Goal: Task Accomplishment & Management: Manage account settings

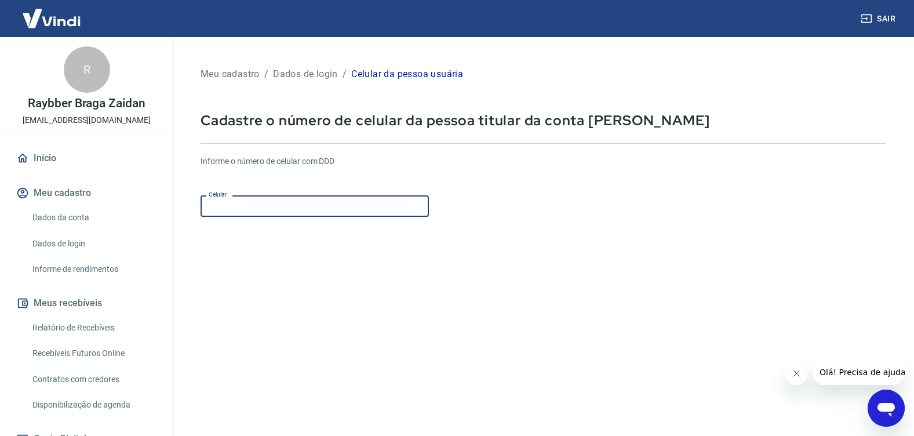
click at [310, 208] on input "Celular" at bounding box center [315, 205] width 228 height 21
type input "(31) 98818-3444"
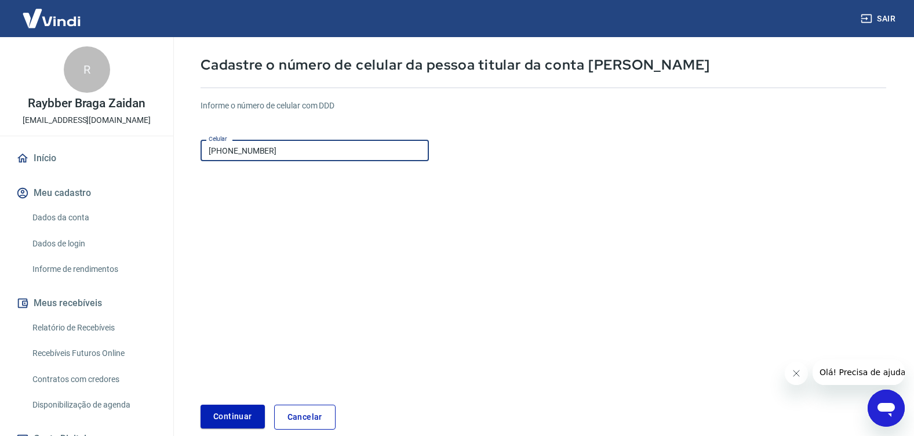
scroll to position [55, 0]
click at [227, 420] on button "Continuar" at bounding box center [233, 417] width 64 height 24
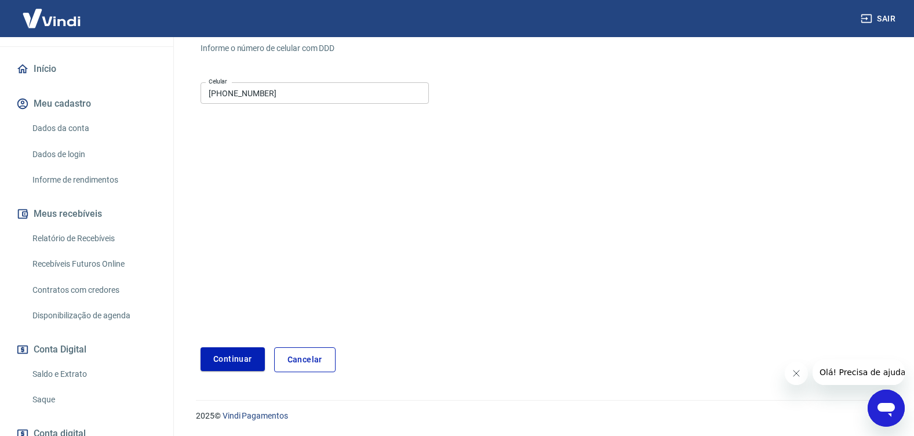
scroll to position [69, 0]
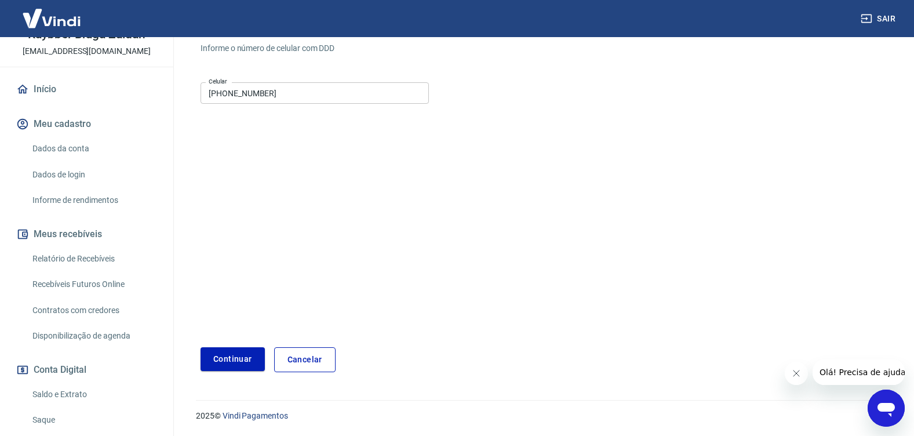
click at [71, 148] on link "Dados da conta" at bounding box center [94, 149] width 132 height 24
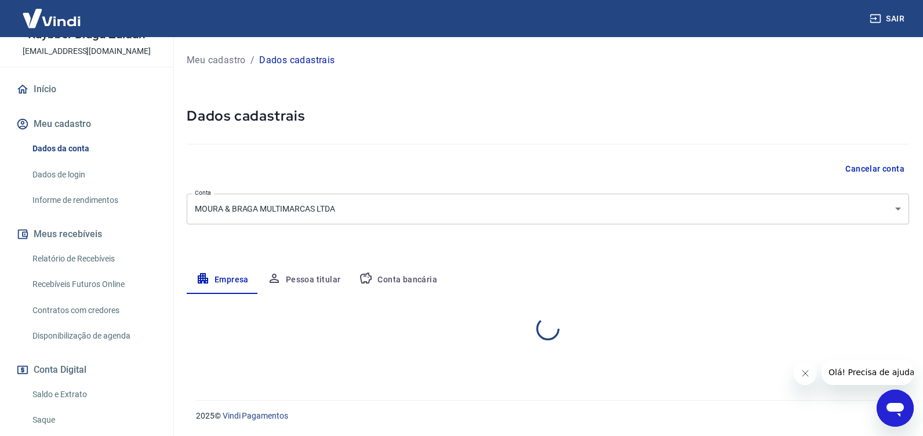
select select "MG"
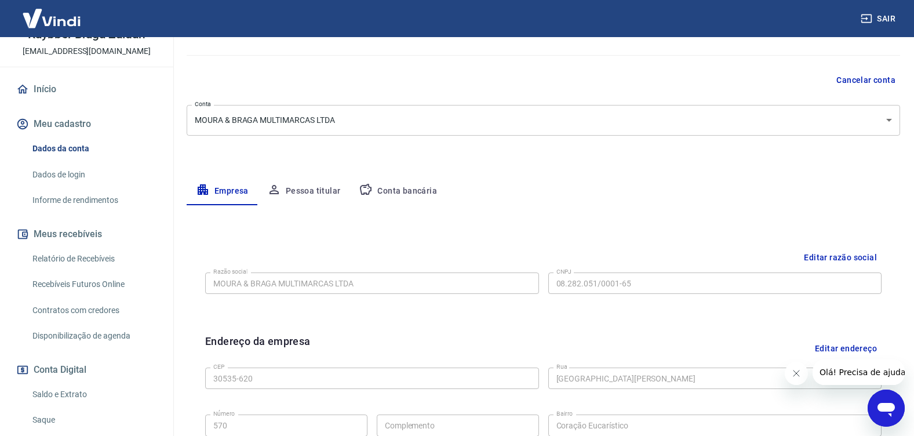
scroll to position [52, 0]
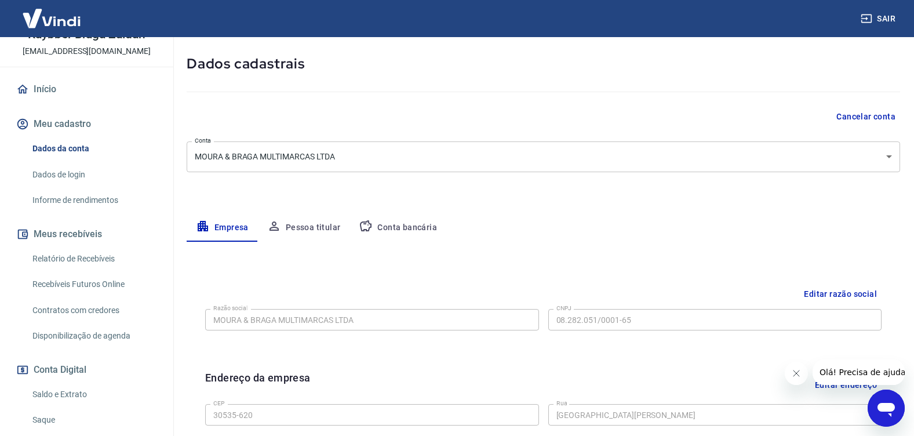
click at [407, 230] on button "Conta bancária" at bounding box center [398, 228] width 97 height 28
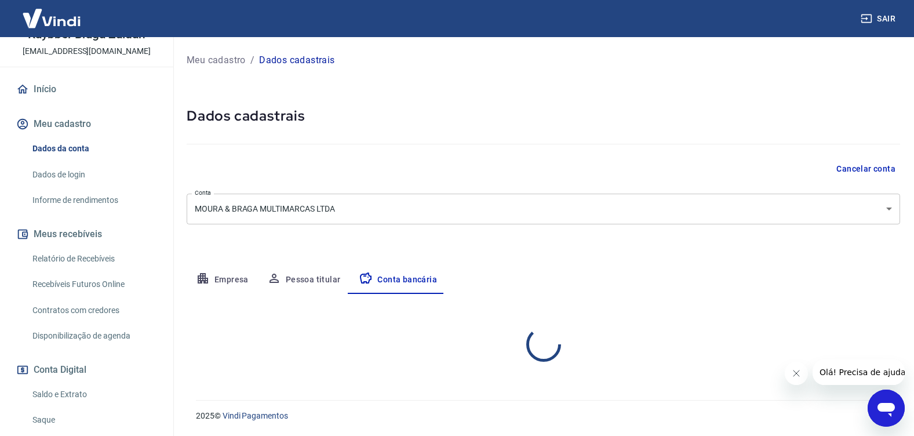
scroll to position [0, 0]
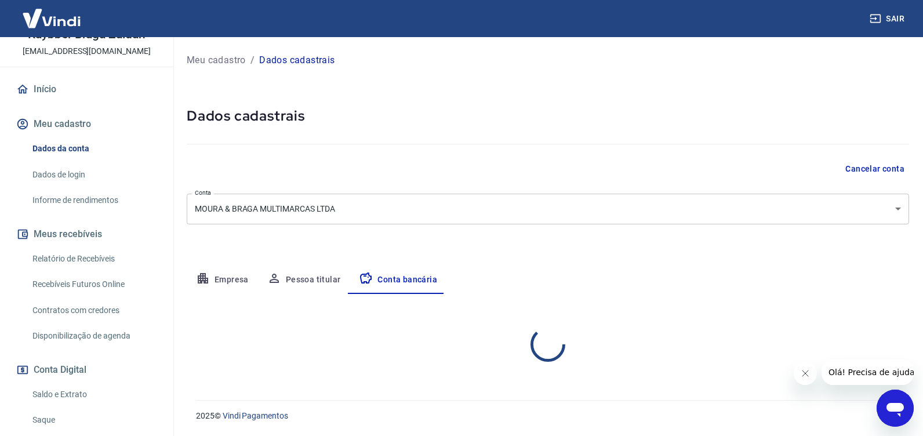
select select "1"
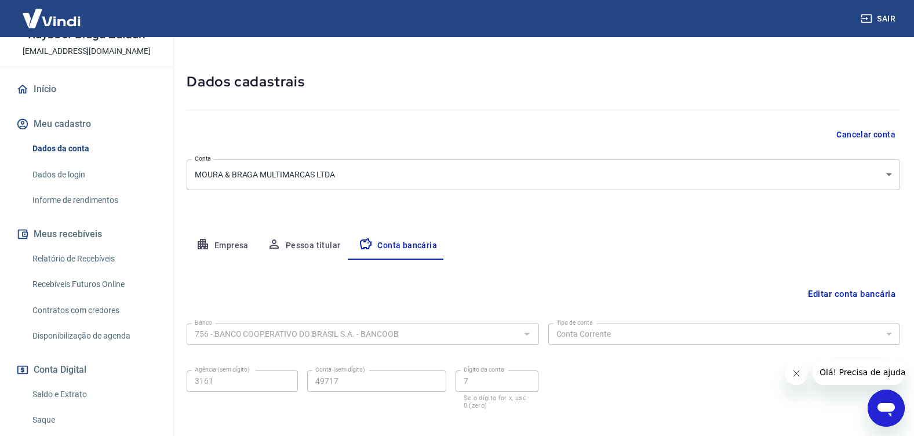
scroll to position [92, 0]
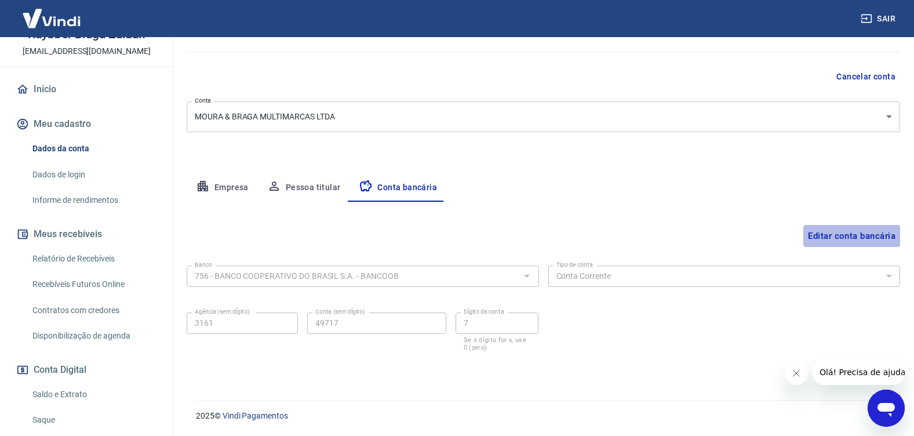
click at [823, 241] on button "Editar conta bancária" at bounding box center [852, 236] width 97 height 22
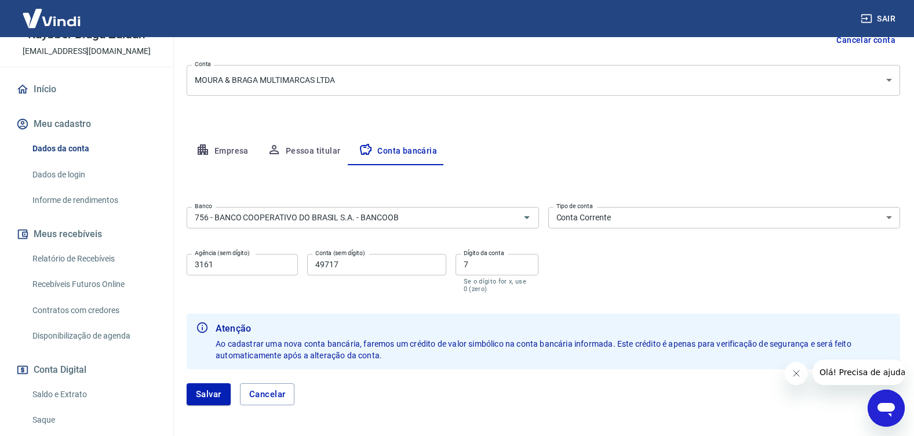
scroll to position [176, 0]
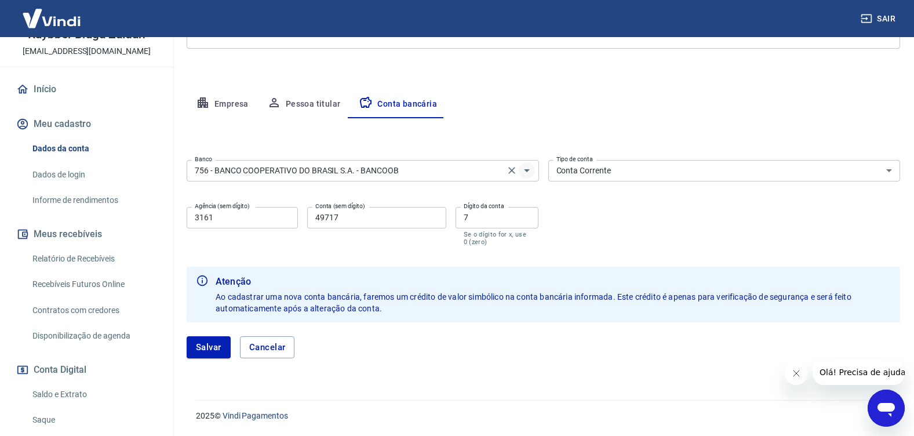
click at [522, 172] on icon "Abrir" at bounding box center [527, 170] width 14 height 14
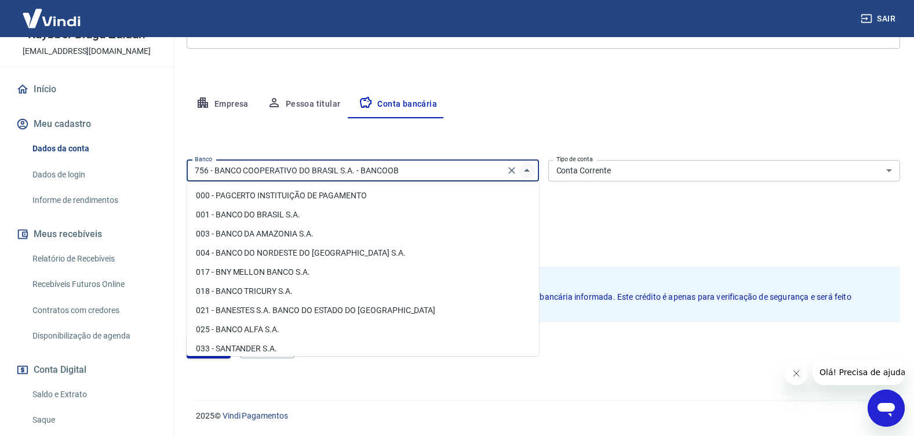
scroll to position [1794, 0]
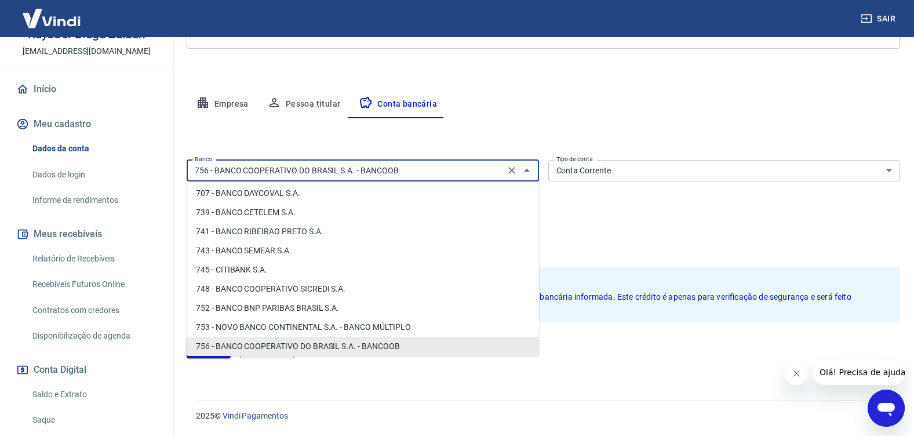
click at [424, 173] on input "756 - BANCO COOPERATIVO DO BRASIL S.A. - BANCOOB" at bounding box center [345, 170] width 311 height 14
drag, startPoint x: 388, startPoint y: 170, endPoint x: 84, endPoint y: 173, distance: 304.4
click at [84, 172] on div "Sair R Raybber Braga Zaidan admin@usevalere.com.br Início Meu cadastro Dados da…" at bounding box center [457, 42] width 914 height 436
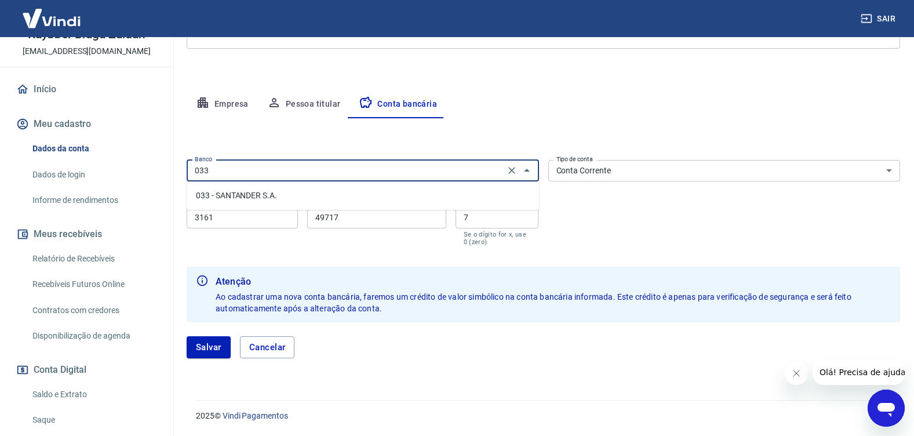
click at [250, 196] on li "033 - SANTANDER S.A." at bounding box center [363, 195] width 352 height 19
type input "033 - SANTANDER S.A."
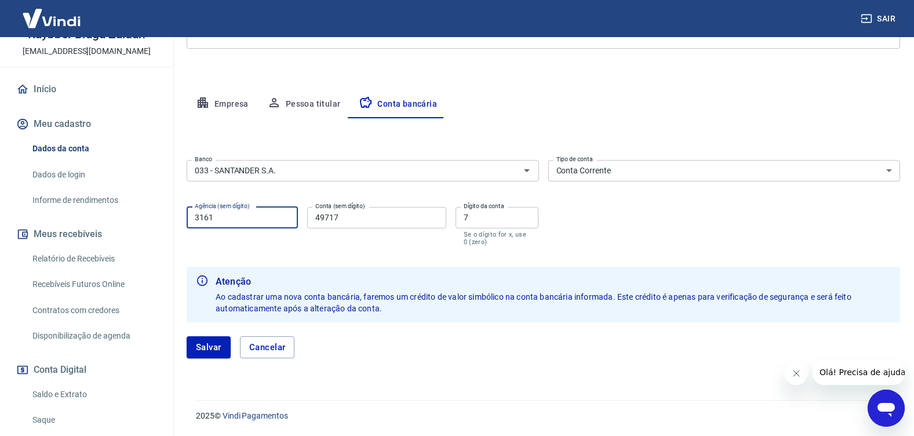
drag, startPoint x: 141, startPoint y: 213, endPoint x: 88, endPoint y: 214, distance: 53.3
click at [90, 213] on div "Sair R Raybber Braga Zaidan admin@usevalere.com.br Início Meu cadastro Dados da…" at bounding box center [457, 42] width 914 height 436
type input "0097"
type input "13006254"
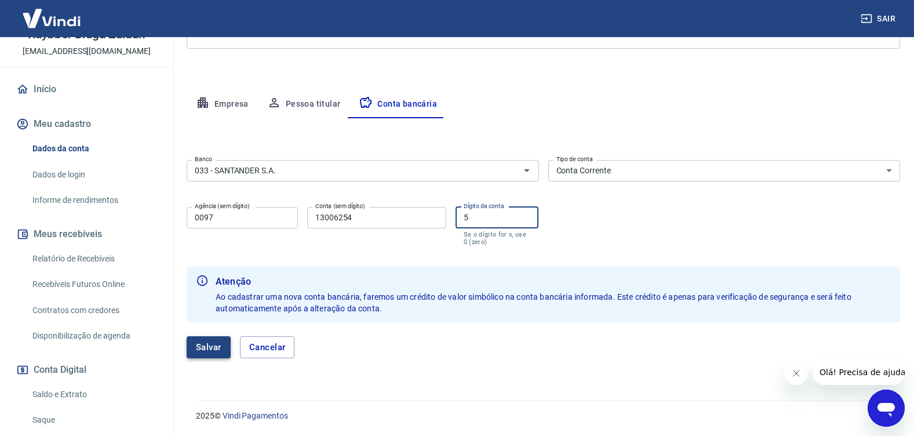
type input "5"
click at [215, 350] on button "Salvar" at bounding box center [209, 347] width 44 height 22
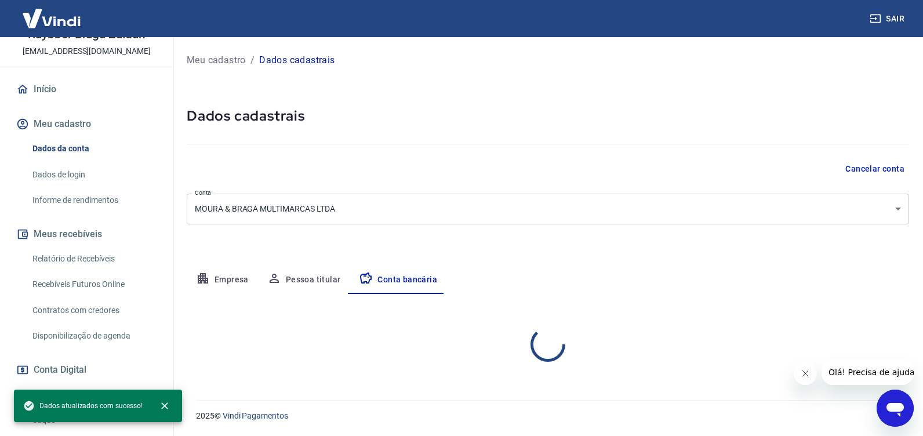
select select "1"
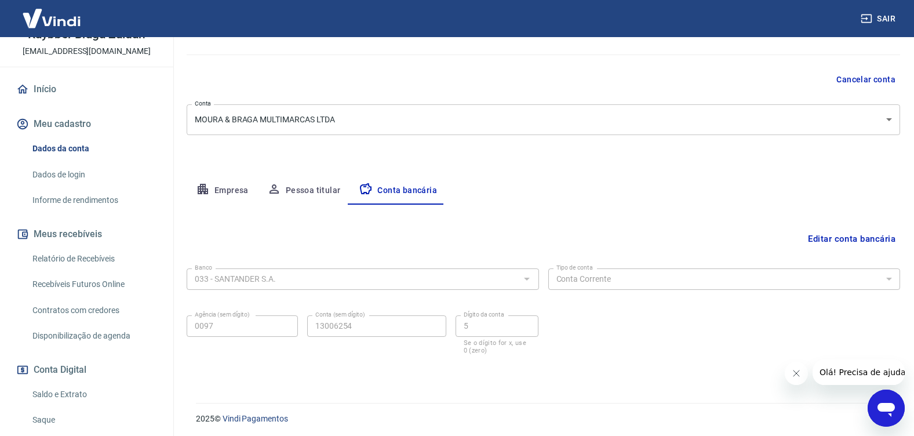
scroll to position [92, 0]
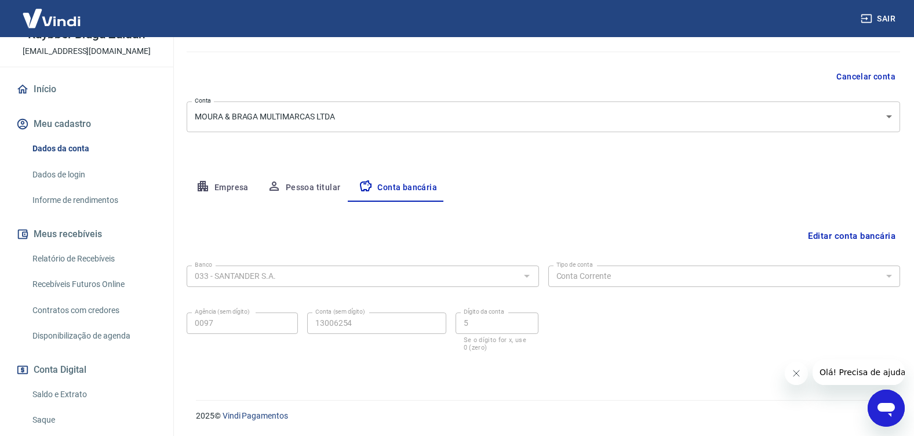
click at [798, 375] on icon "Fechar mensagem da empresa" at bounding box center [796, 373] width 6 height 6
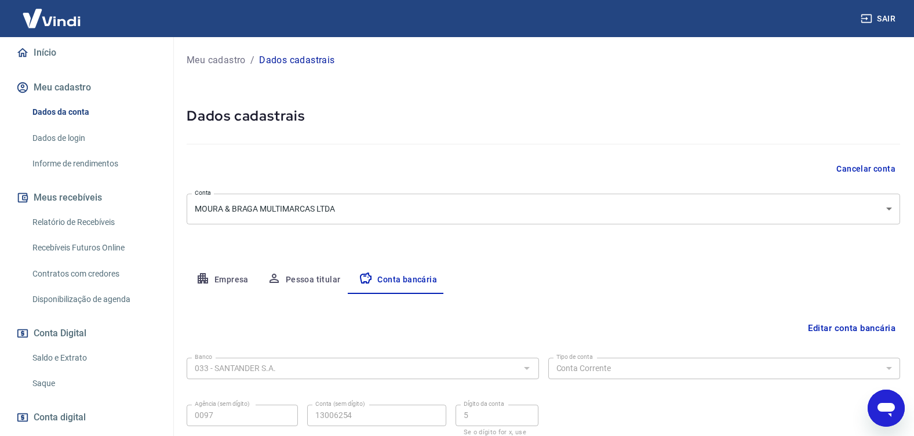
scroll to position [169, 0]
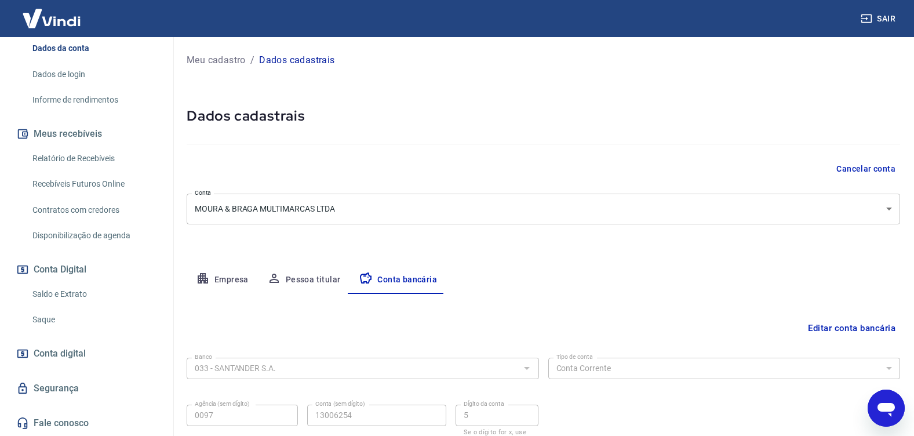
click at [877, 404] on icon "Abrir janela de mensagens" at bounding box center [886, 408] width 21 height 21
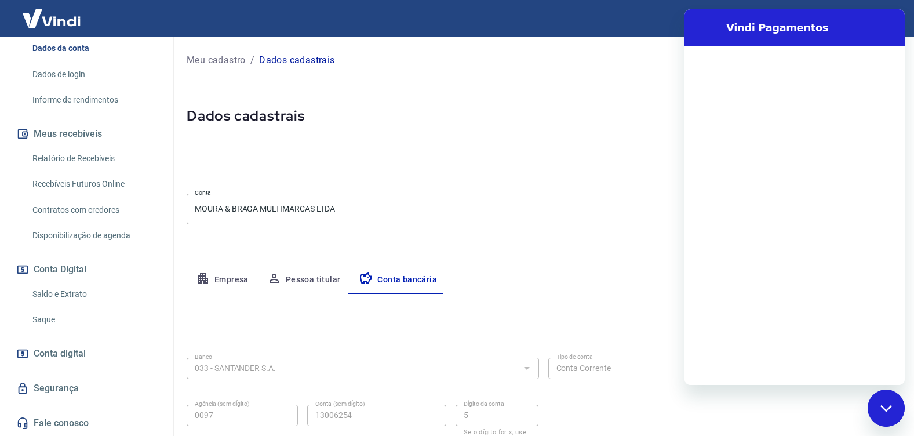
scroll to position [0, 0]
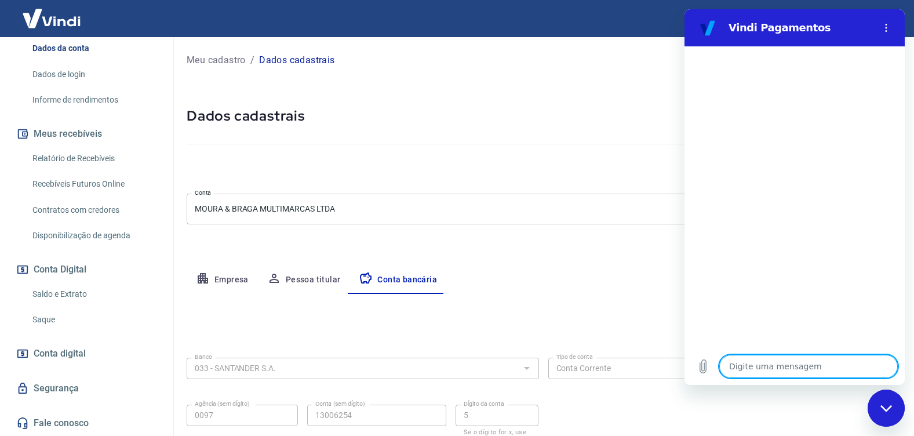
click at [748, 362] on textarea at bounding box center [808, 366] width 179 height 23
type textarea "g"
type textarea "x"
type textarea "gO"
type textarea "x"
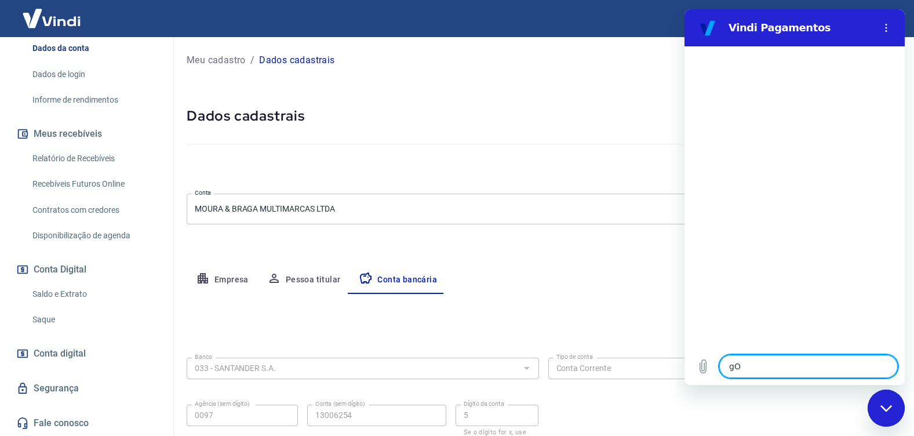
type textarea "gOS"
type textarea "x"
type textarea "gOST"
type textarea "x"
type textarea "gOSTA"
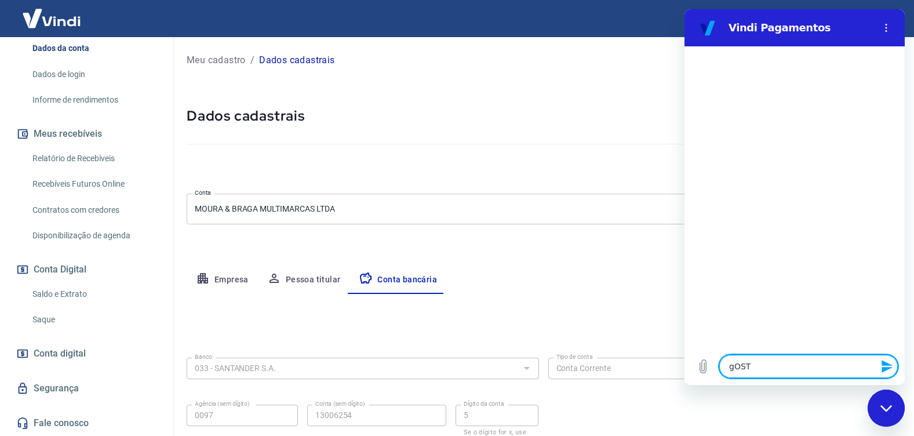
type textarea "x"
type textarea "gOSTAR"
type textarea "x"
type textarea "gOSTARI"
type textarea "x"
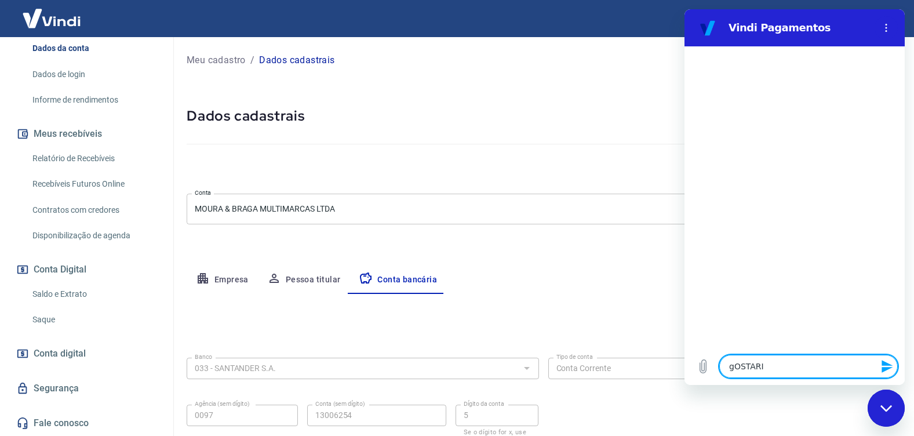
type textarea "gOSTARIA"
type textarea "x"
type textarea "gOSTARI"
type textarea "x"
type textarea "gOSTAR"
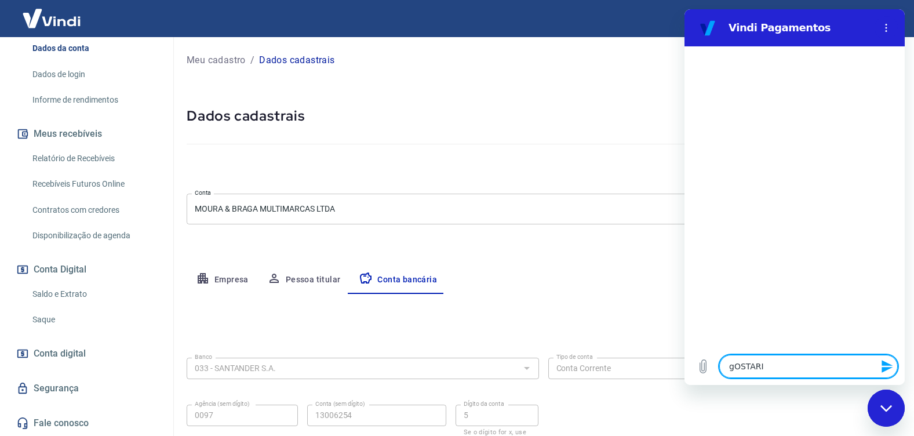
type textarea "x"
type textarea "gOSTA"
type textarea "x"
type textarea "gOST"
type textarea "x"
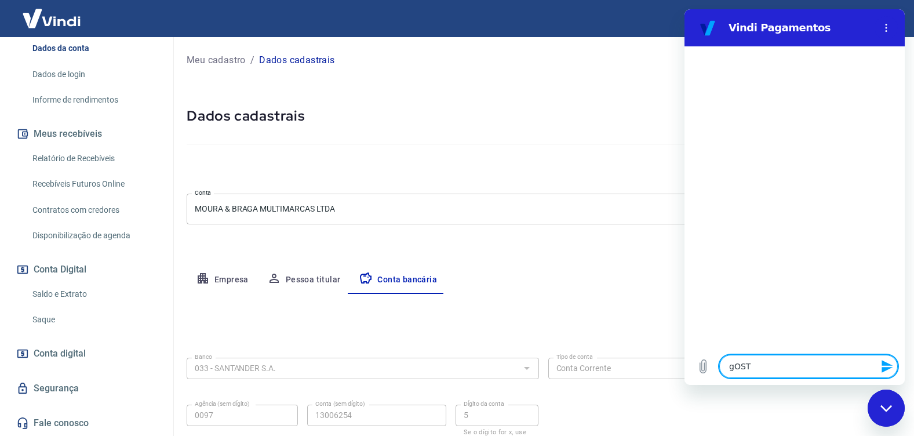
type textarea "gOS"
type textarea "x"
type textarea "gO"
type textarea "x"
type textarea "g"
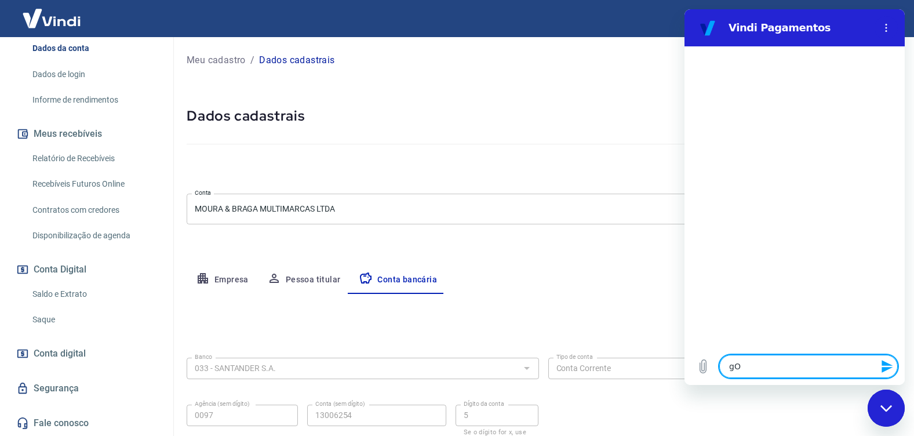
type textarea "x"
click at [739, 362] on textarea at bounding box center [808, 366] width 179 height 23
type textarea "G"
type textarea "x"
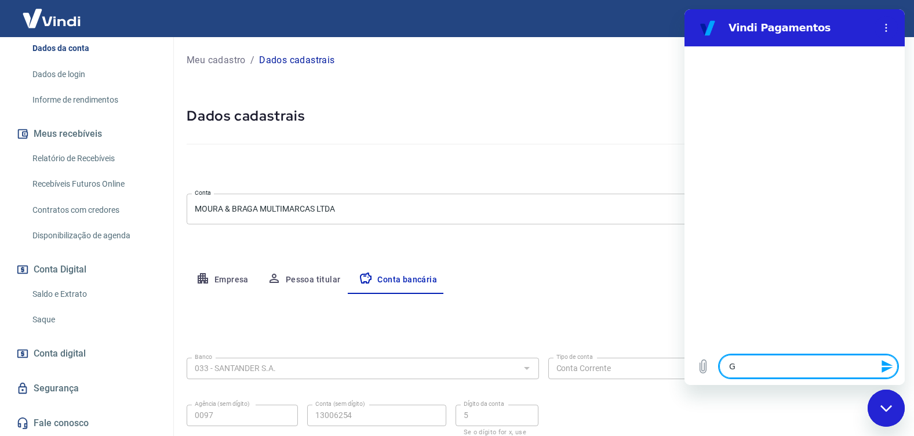
type textarea "Go"
type textarea "x"
type textarea "Gos"
type textarea "x"
type textarea "Gost"
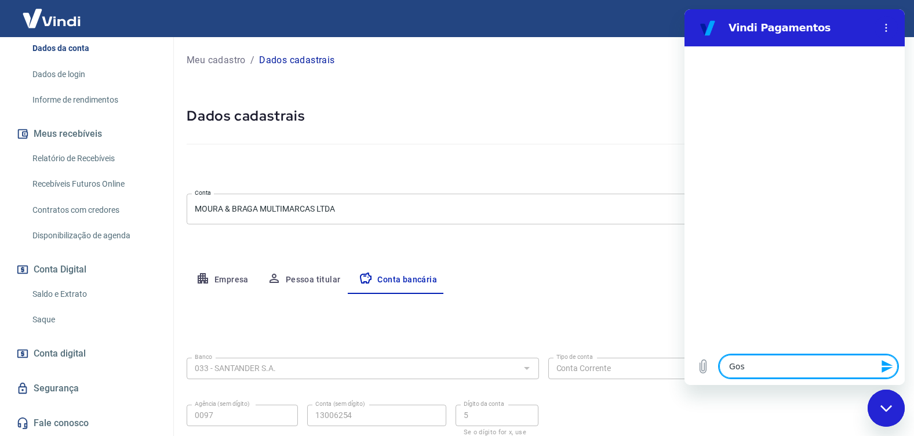
type textarea "x"
type textarea "Gosta"
type textarea "x"
type textarea "Gostar"
type textarea "x"
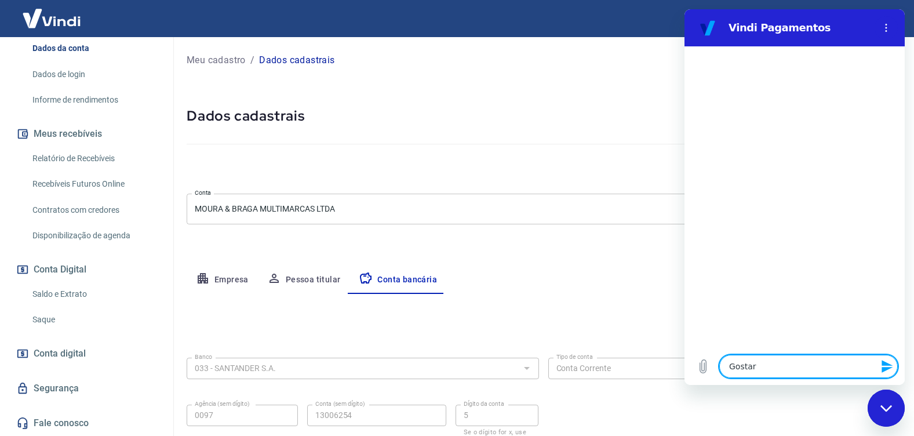
type textarea "Gostari"
type textarea "x"
type textarea "Gostaria"
type textarea "x"
type textarea "Gostaria"
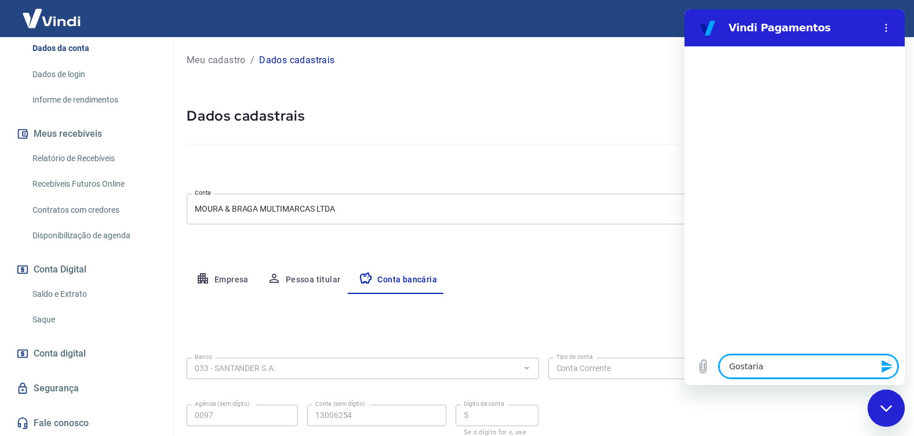
type textarea "x"
type textarea "Gostaria d"
type textarea "x"
type textarea "Gostaria de"
type textarea "x"
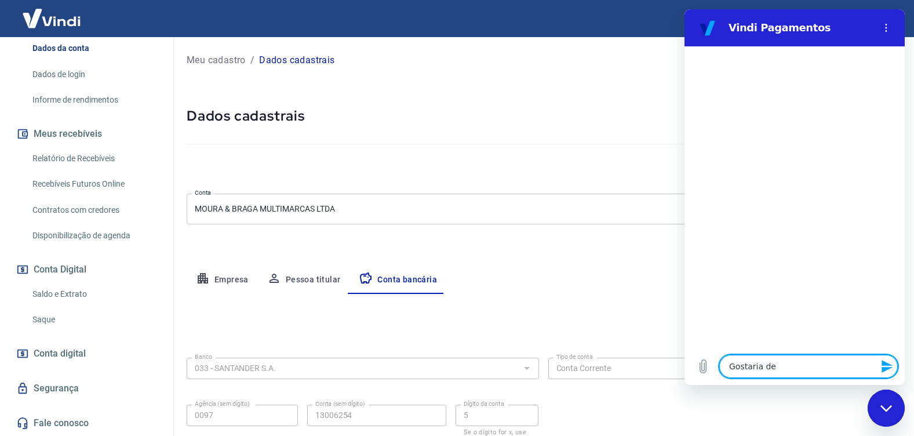
type textarea "Gostaria de"
type textarea "x"
type textarea "Gostaria de a"
type textarea "x"
type textarea "Gostaria de al"
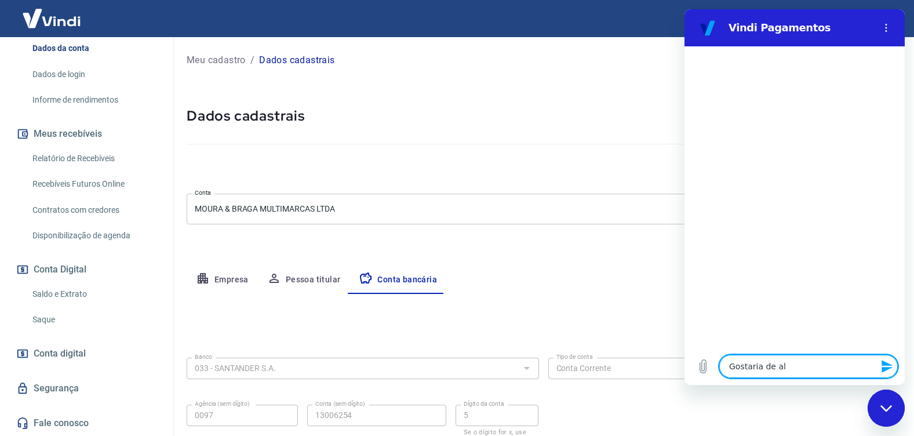
type textarea "x"
type textarea "Gostaria de alt"
type textarea "x"
type textarea "Gostaria de alte"
type textarea "x"
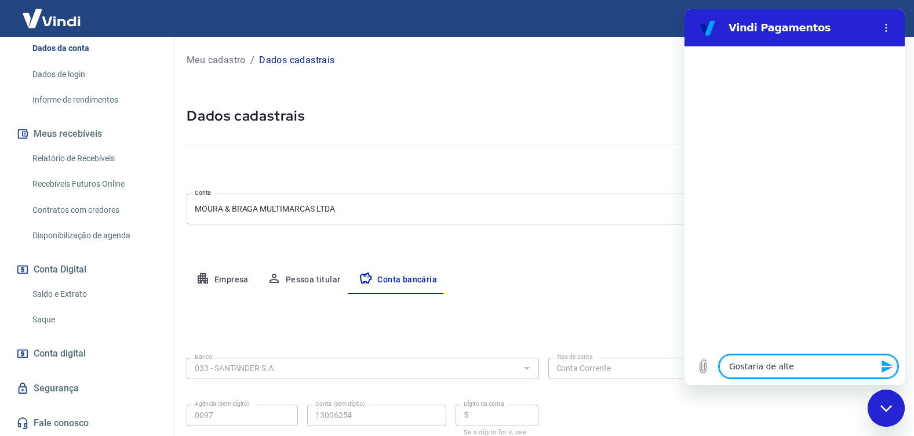
type textarea "Gostaria de alter"
type textarea "x"
type textarea "Gostaria de altera"
type textarea "x"
type textarea "Gostaria de alterar"
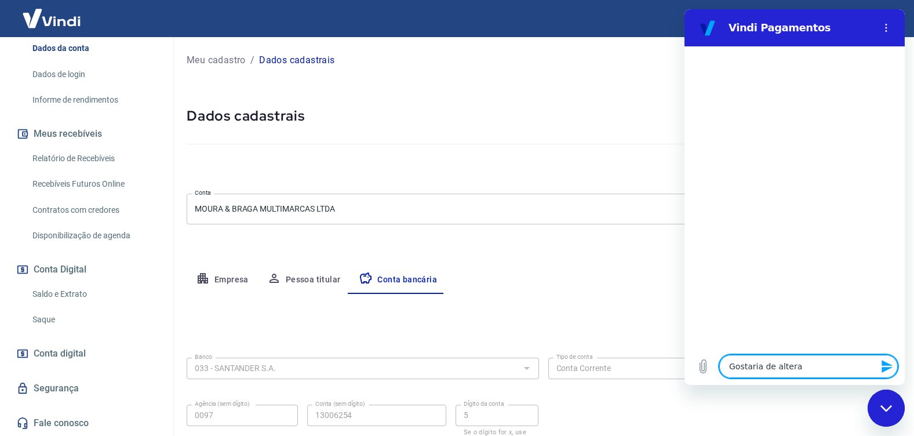
type textarea "x"
type textarea "Gostaria de alterar"
type textarea "x"
type textarea "Gostaria de alterar o"
type textarea "x"
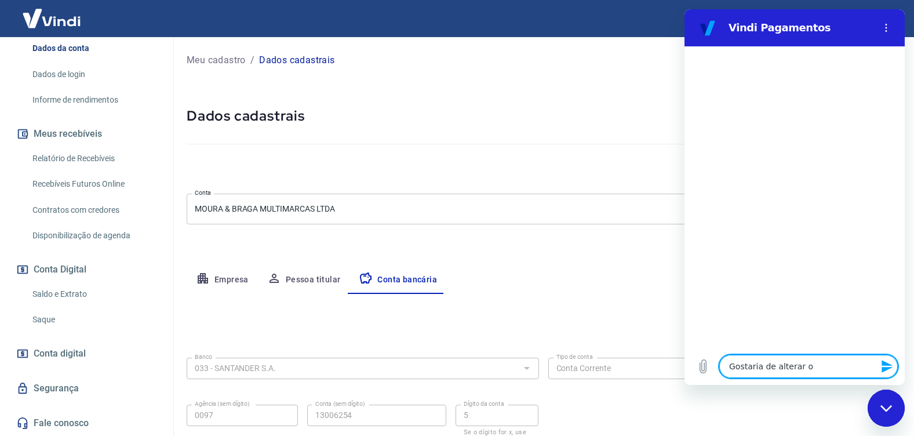
type textarea "Gostaria de alterar o"
type textarea "x"
type textarea "Gostaria de alterar o n"
type textarea "x"
type textarea "Gostaria de alterar o no"
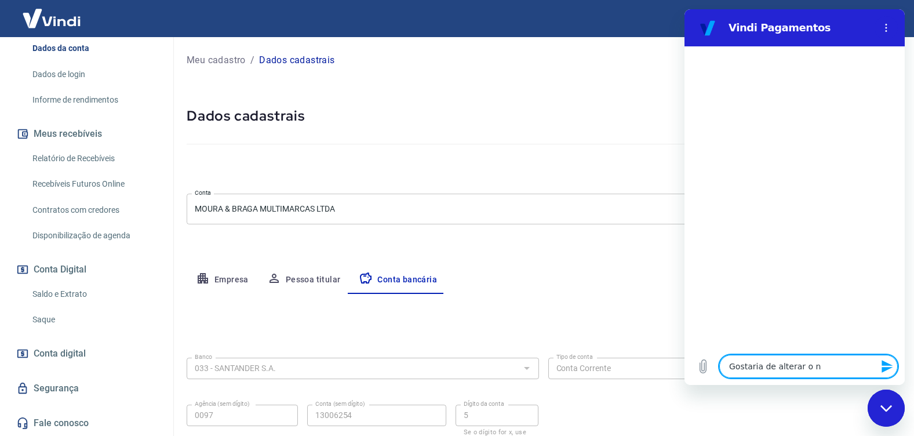
type textarea "x"
type textarea "Gostaria de alterar o nom"
type textarea "x"
type textarea "Gostaria de alterar o nome"
type textarea "x"
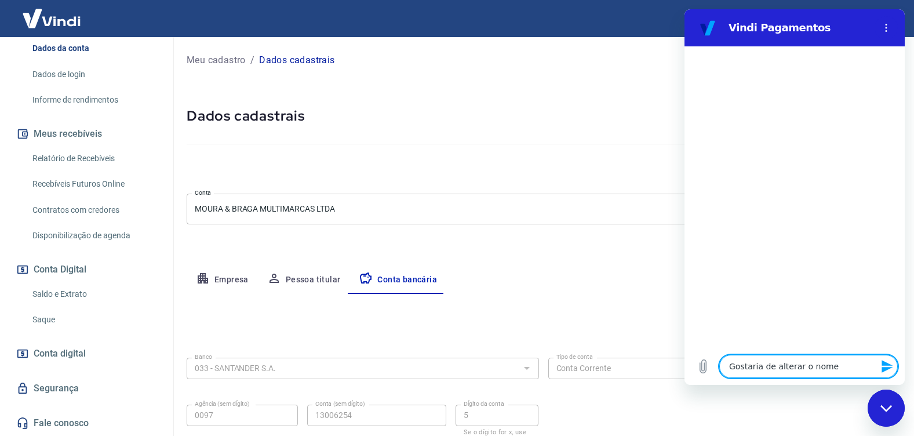
type textarea "Gostaria de alterar o nome"
type textarea "x"
type textarea "Gostaria de alterar o nome f"
type textarea "x"
type textarea "Gostaria de alterar o nome fa"
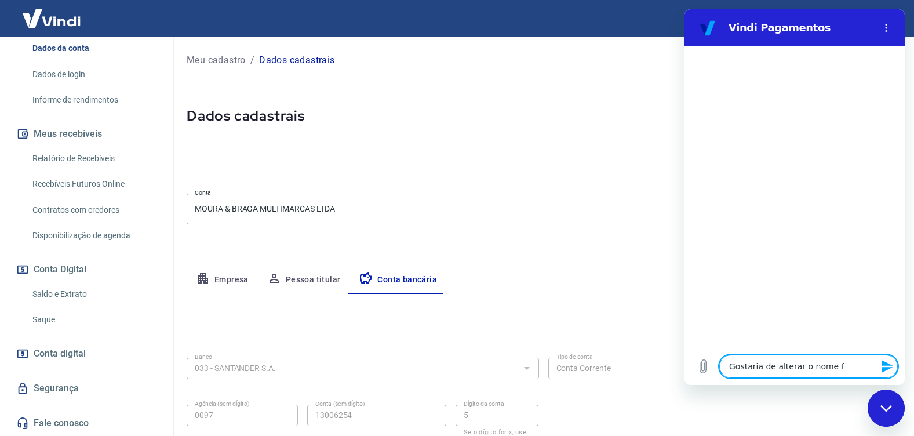
type textarea "x"
type textarea "Gostaria de alterar o nome fan"
type textarea "x"
type textarea "Gostaria de alterar o nome fant"
type textarea "x"
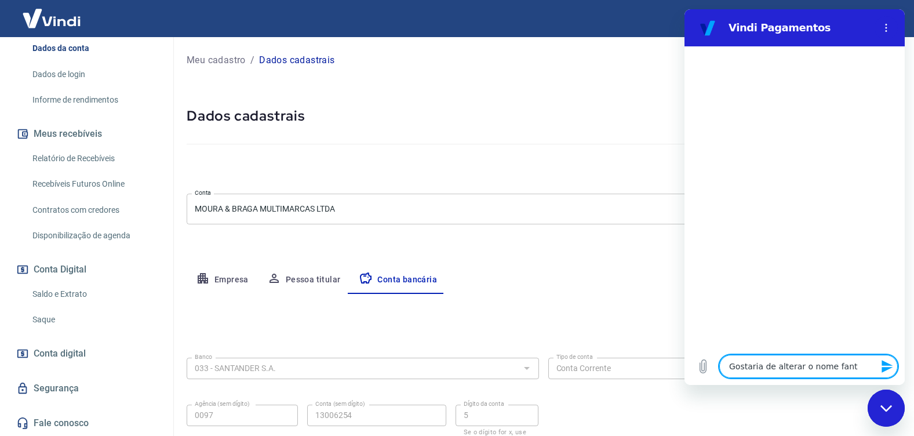
type textarea "Gostaria de alterar o nome fanta"
type textarea "x"
type textarea "Gostaria de alterar o nome fantas"
type textarea "x"
type textarea "Gostaria de alterar o nome fantasi"
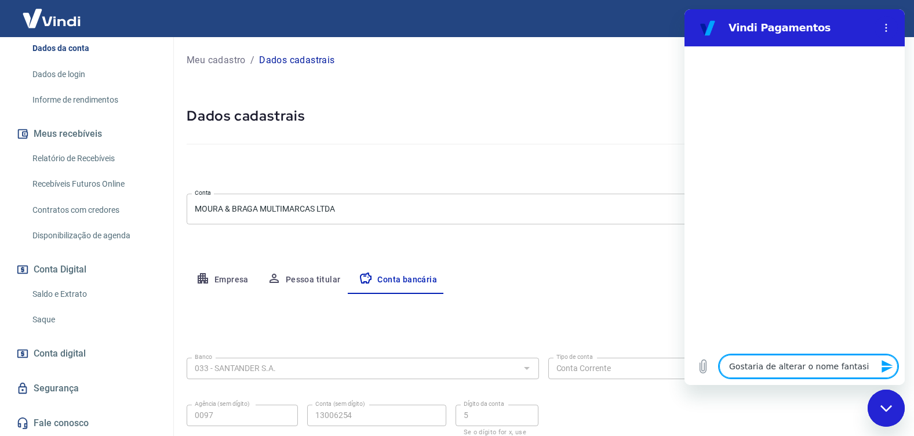
type textarea "x"
type textarea "Gostaria de alterar o nome fantasia"
type textarea "x"
type textarea "Gostaria de alterar o nome fantasia"
type textarea "x"
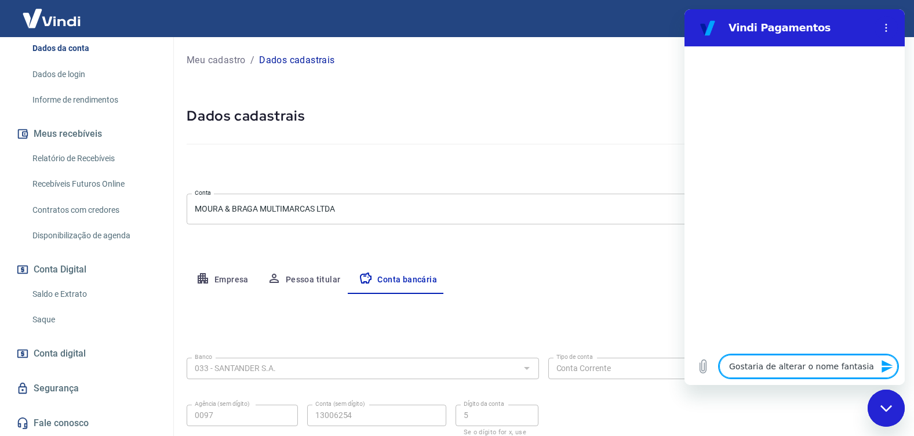
type textarea "Gostaria de alterar o nome fantasia q"
type textarea "x"
type textarea "Gostaria de alterar o nome fantasia qu"
type textarea "x"
type textarea "Gostaria de alterar o nome fantasia que"
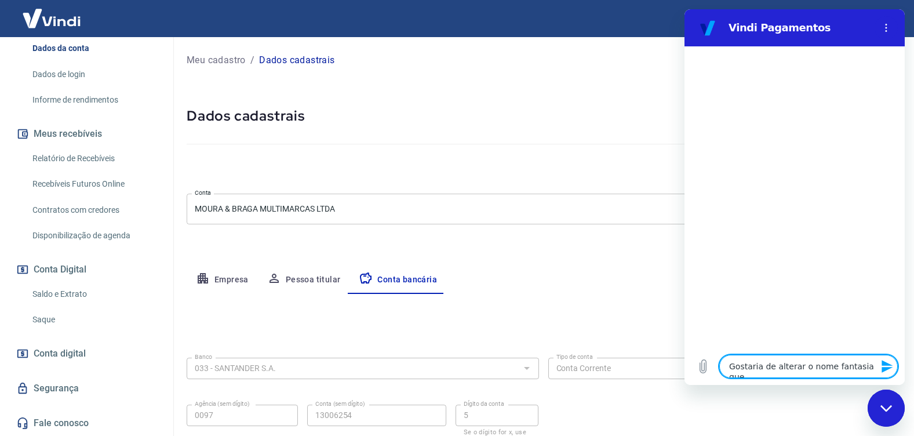
type textarea "x"
type textarea "Gostaria de alterar o nome fantasia que"
type textarea "x"
type textarea "Gostaria de alterar o nome fantasia que a"
type textarea "x"
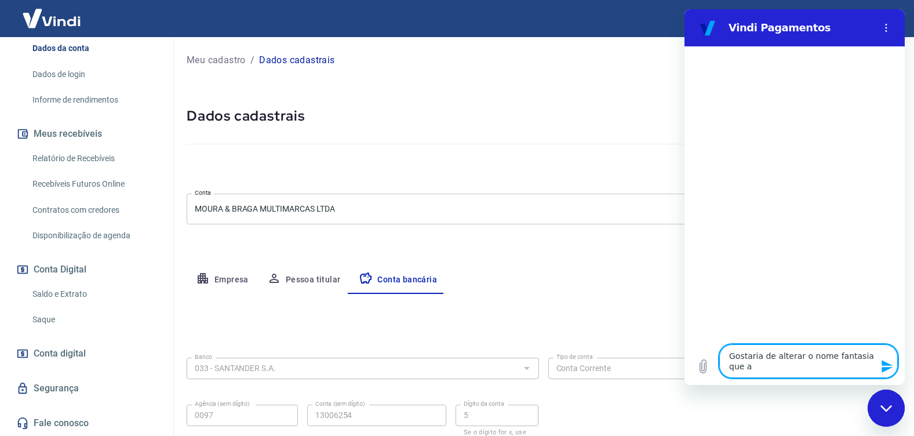
type textarea "Gostaria de alterar o nome fantasia que ap"
type textarea "x"
type textarea "Gostaria de alterar o nome fantasia que apa"
type textarea "x"
type textarea "Gostaria de alterar o nome fantasia que apar"
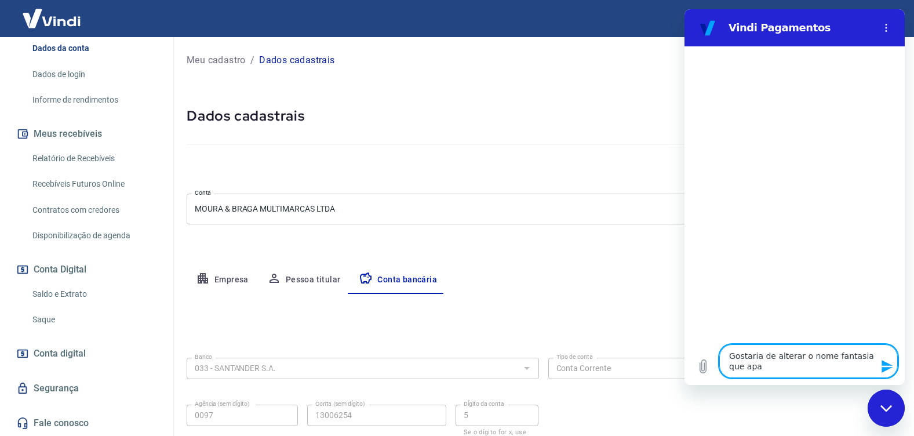
type textarea "x"
type textarea "Gostaria de alterar o nome fantasia que apare"
type textarea "x"
type textarea "Gostaria de alterar o nome fantasia que aparec"
type textarea "x"
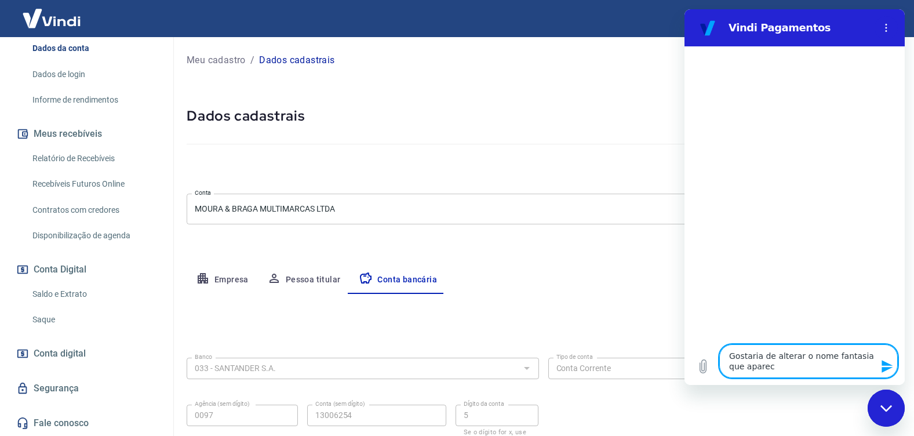
type textarea "Gostaria de alterar o nome fantasia que aparece"
type textarea "x"
type textarea "Gostaria de alterar o nome fantasia que aparece"
type textarea "x"
type textarea "Gostaria de alterar o nome fantasia que aparece n"
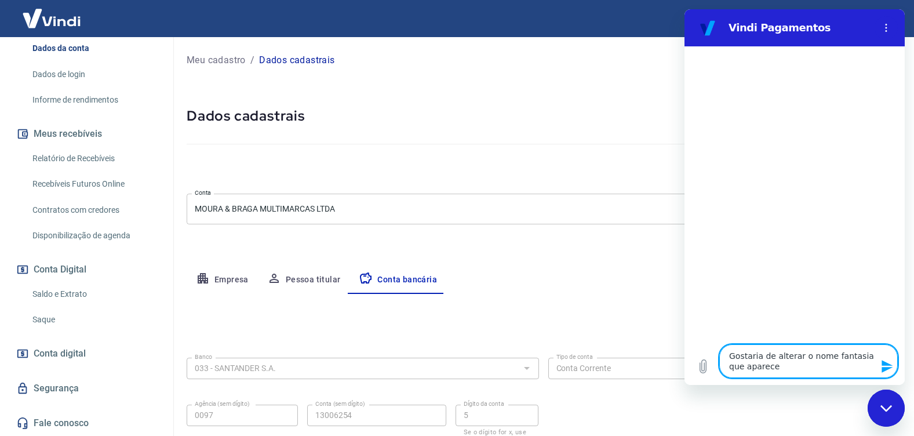
type textarea "x"
type textarea "Gostaria de alterar o nome fantasia que aparece no"
type textarea "x"
type textarea "Gostaria de alterar o nome fantasia que aparece no"
type textarea "x"
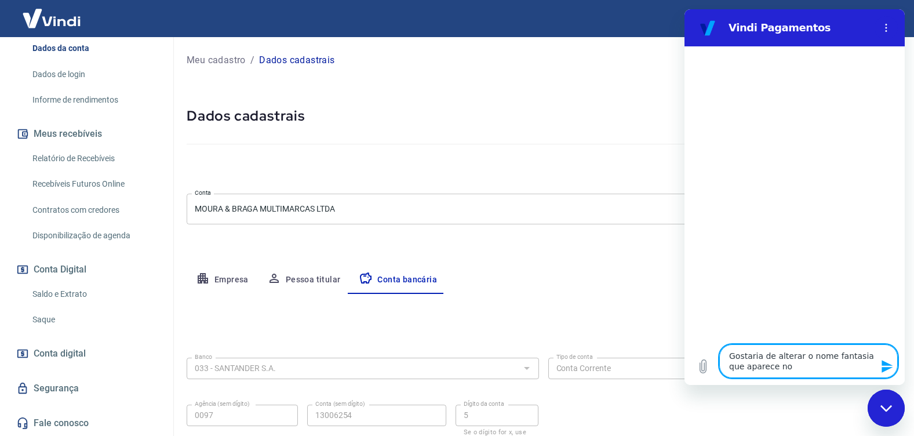
type textarea "Gostaria de alterar o nome fantasia que aparece no e"
type textarea "x"
type textarea "Gostaria de alterar o nome fantasia que aparece no ex"
type textarea "x"
type textarea "Gostaria de alterar o nome fantasia que aparece no ext"
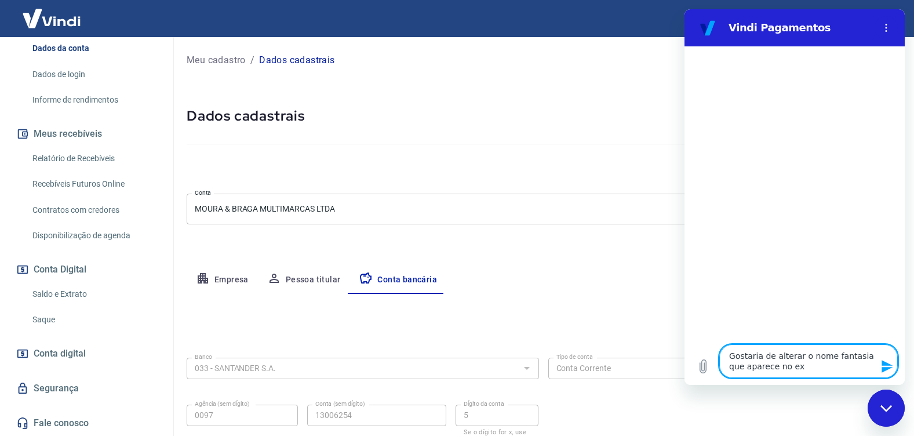
type textarea "x"
type textarea "Gostaria de alterar o nome fantasia que aparece no extr"
type textarea "x"
type textarea "Gostaria de alterar o nome fantasia que aparece no extra"
type textarea "x"
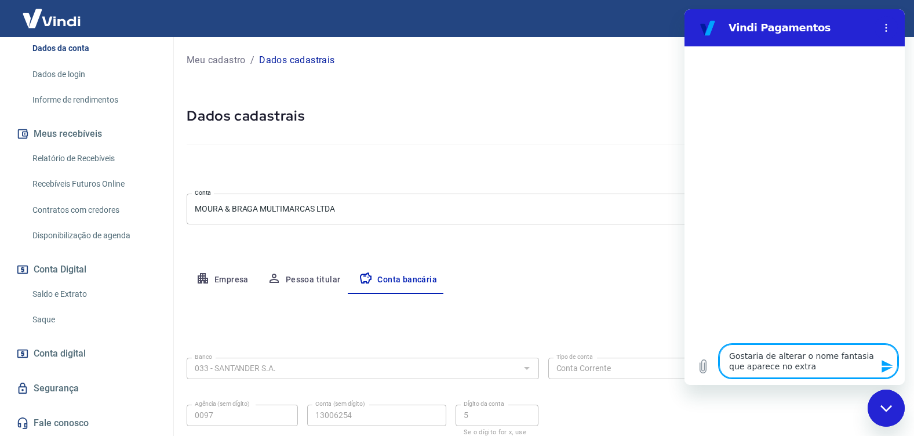
type textarea "Gostaria de alterar o nome fantasia que aparece no extrat"
type textarea "x"
type textarea "Gostaria de alterar o nome fantasia que aparece no extrato"
type textarea "x"
type textarea "Gostaria de alterar o nome fantasia que aparece no extrato"
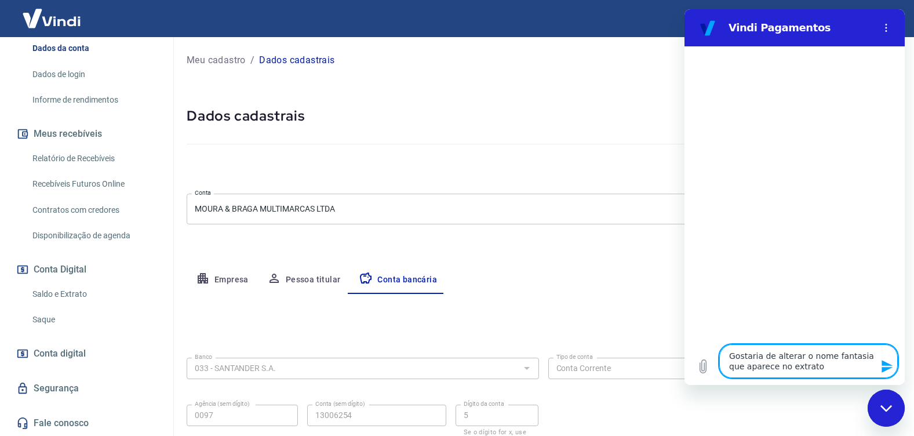
type textarea "x"
type textarea "Gostaria de alterar o nome fantasia que aparece no extrato d"
type textarea "x"
type textarea "Gostaria de alterar o nome fantasia que aparece no extrato da"
type textarea "x"
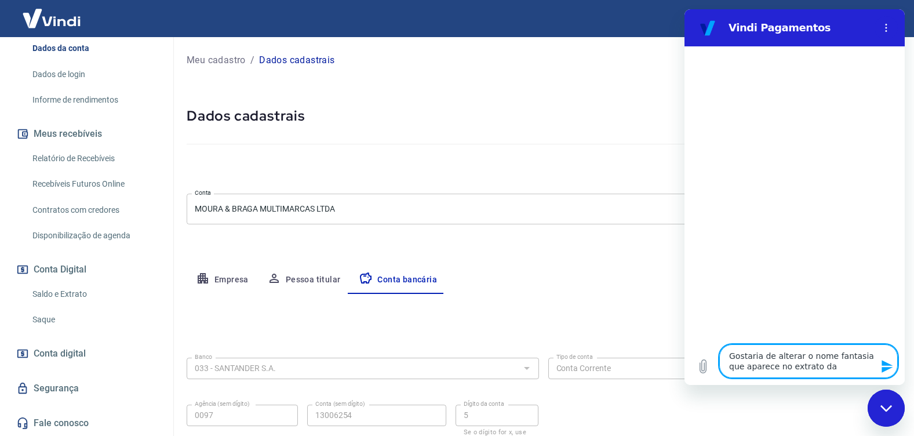
type textarea "Gostaria de alterar o nome fantasia que aparece no extrato da"
type textarea "x"
type textarea "Gostaria de alterar o nome fantasia que aparece no extrato da c"
type textarea "x"
type textarea "Gostaria de alterar o nome fantasia que aparece no extrato da cl"
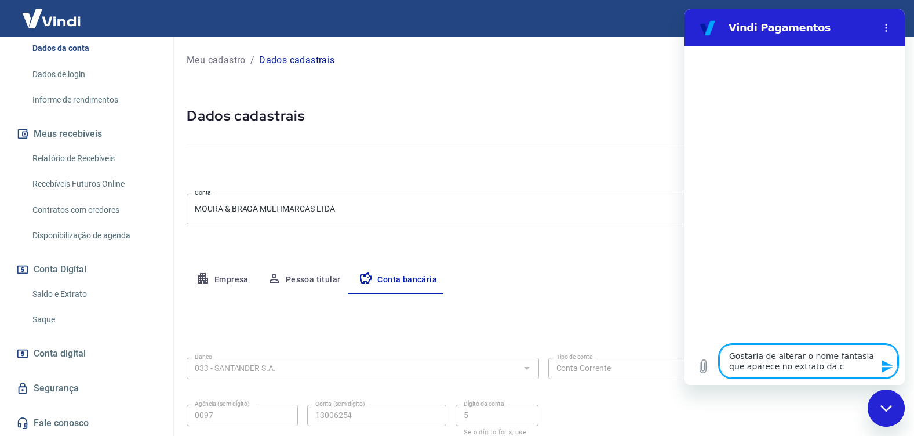
type textarea "x"
type textarea "Gostaria de alterar o nome fantasia que aparece no extrato da cli"
type textarea "x"
type textarea "Gostaria de alterar o nome fantasia que aparece no extrato da clie"
type textarea "x"
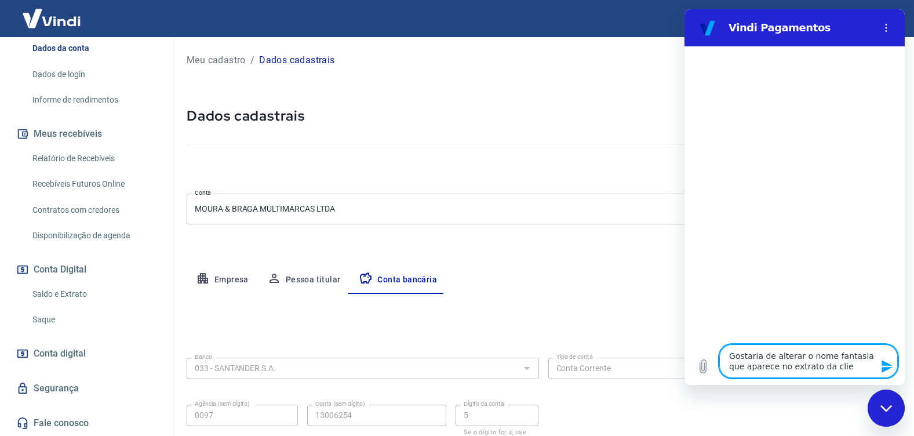
type textarea "Gostaria de alterar o nome fantasia que aparece no extrato da clien"
type textarea "x"
type textarea "Gostaria de alterar o nome fantasia que aparece no extrato da client"
type textarea "x"
type textarea "Gostaria de alterar o nome fantasia que aparece no extrato da cliente"
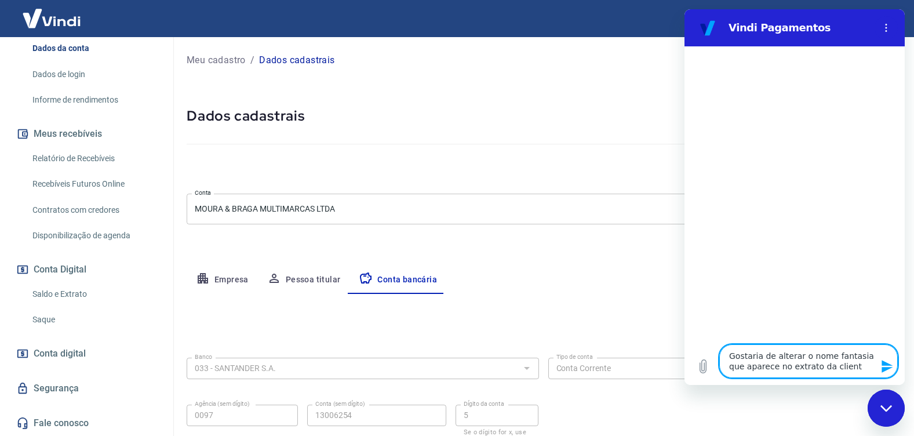
type textarea "x"
type textarea "Gostaria de alterar o nome fantasia que aparece no extrato da cliente"
type textarea "x"
type textarea "Gostaria de alterar o nome fantasia que aparece no extrato da cliente q"
type textarea "x"
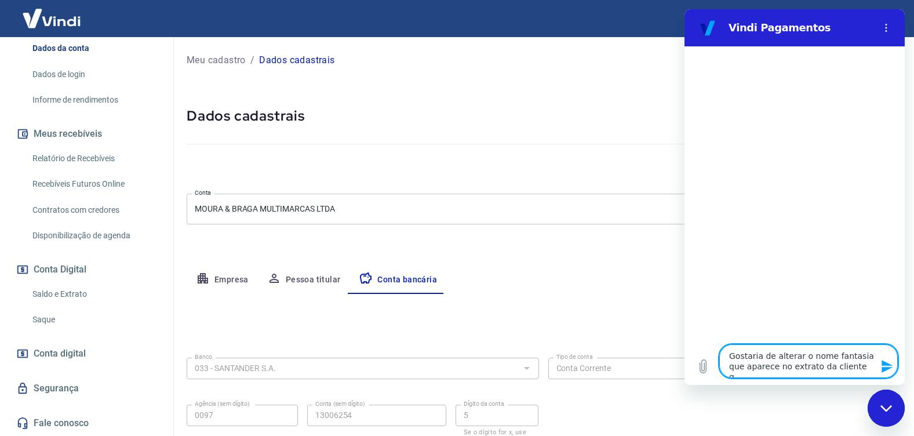
type textarea "Gostaria de alterar o nome fantasia que aparece no extrato da cliente qu"
type textarea "x"
type textarea "Gostaria de alterar o nome fantasia que aparece no extrato da cliente que"
type textarea "x"
type textarea "Gostaria de alterar o nome fantasia que aparece no extrato da cliente que"
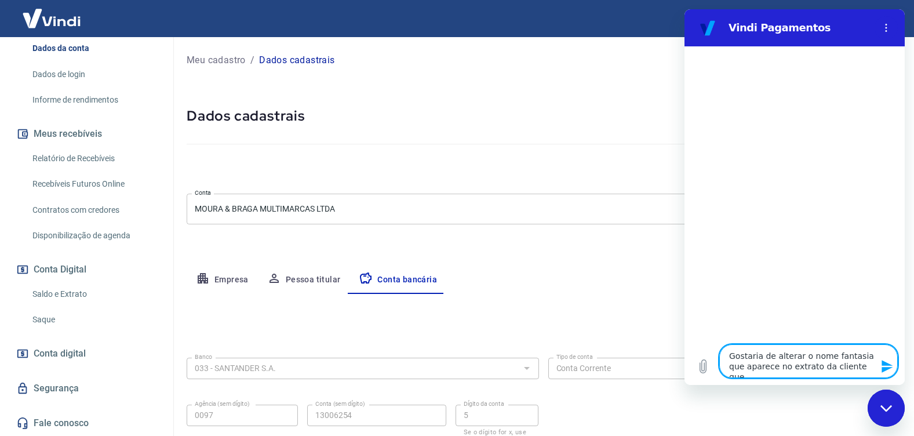
type textarea "x"
type textarea "Gostaria de alterar o nome fantasia que aparece no extrato da cliente que e"
type textarea "x"
type textarea "Gostaria de alterar o nome fantasia que aparece no extrato da cliente que ef"
type textarea "x"
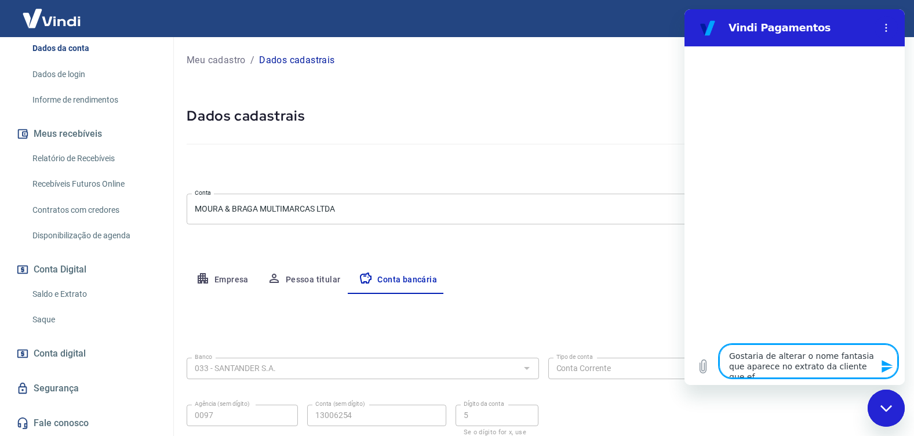
type textarea "Gostaria de alterar o nome fantasia que aparece no extrato da cliente que efe"
type textarea "x"
type textarea "Gostaria de alterar o nome fantasia que aparece no extrato da cliente que efet"
type textarea "x"
type textarea "Gostaria de alterar o nome fantasia que aparece no extrato da cliente que efetu"
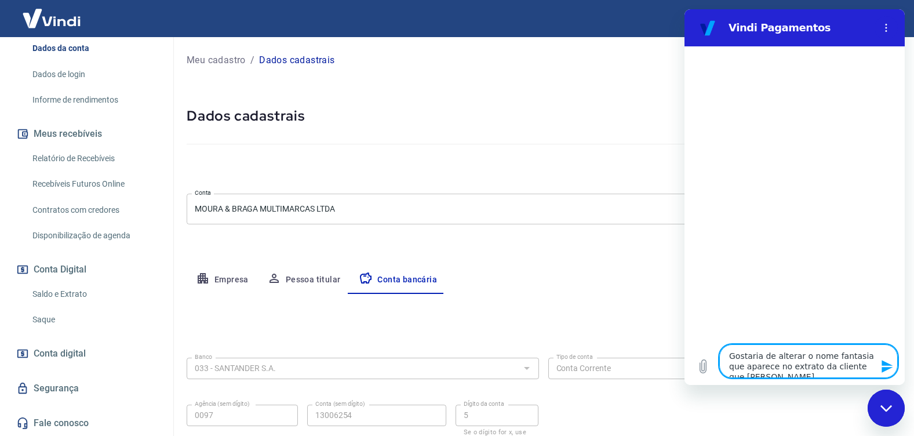
type textarea "x"
type textarea "Gostaria de alterar o nome fantasia que aparece no extrato da cliente que efetua"
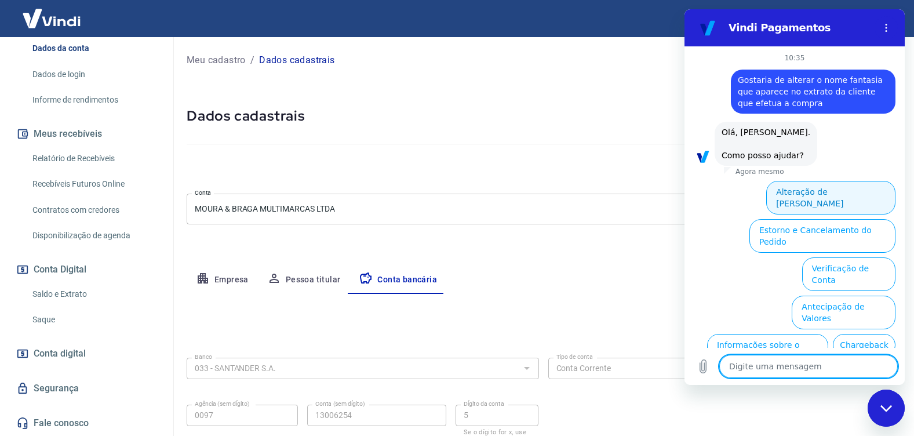
click at [832, 198] on button "Alteração de Dados Cadastrais" at bounding box center [830, 198] width 129 height 34
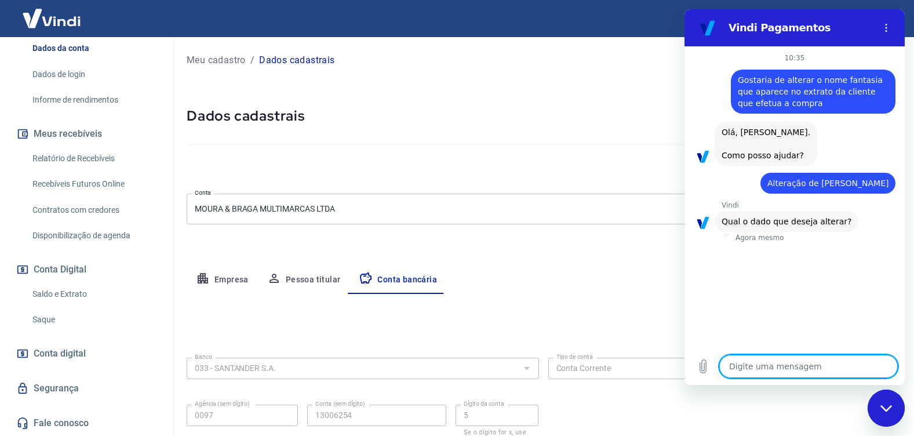
scroll to position [31, 0]
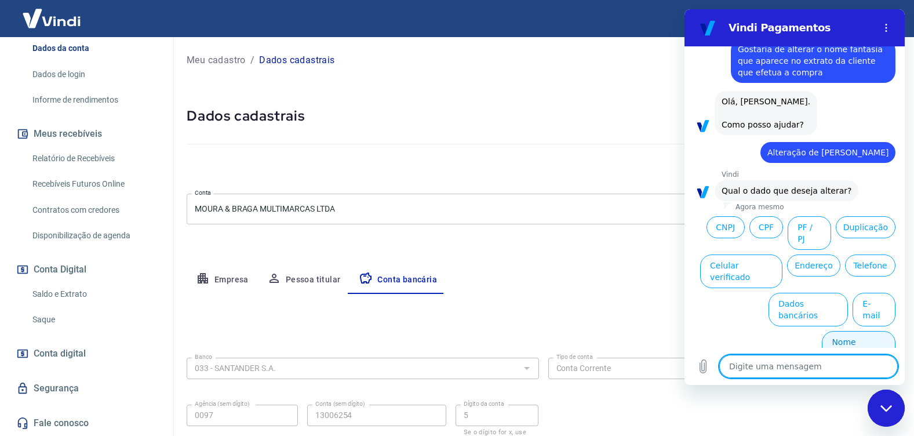
click at [852, 333] on button "Nome Fantasia" at bounding box center [859, 348] width 74 height 34
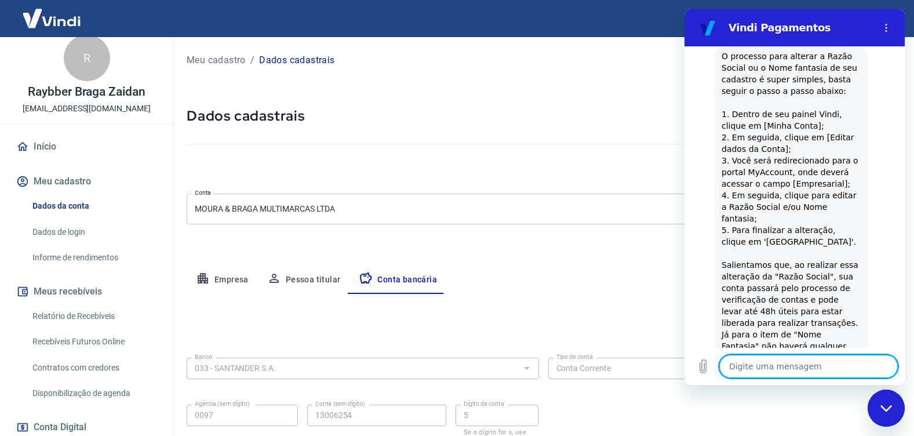
scroll to position [0, 0]
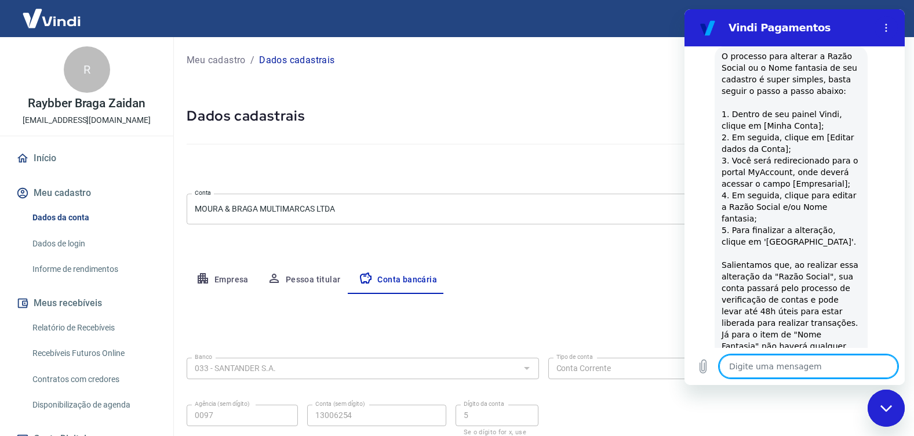
click at [782, 363] on textarea at bounding box center [808, 366] width 179 height 23
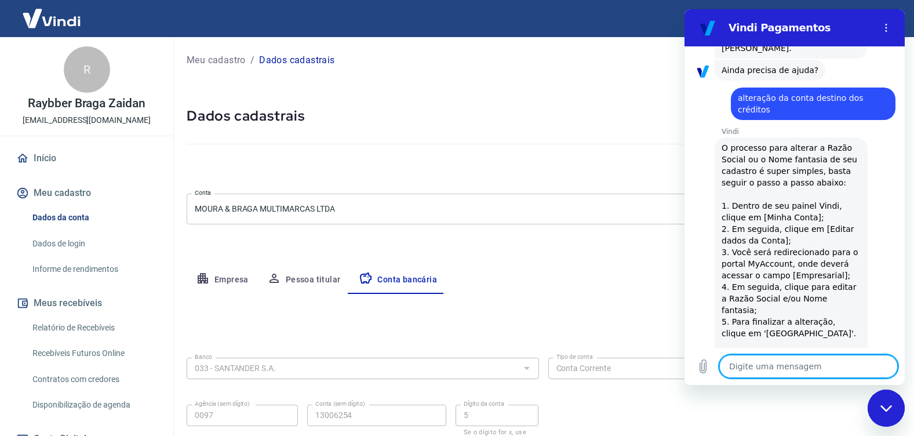
scroll to position [680, 0]
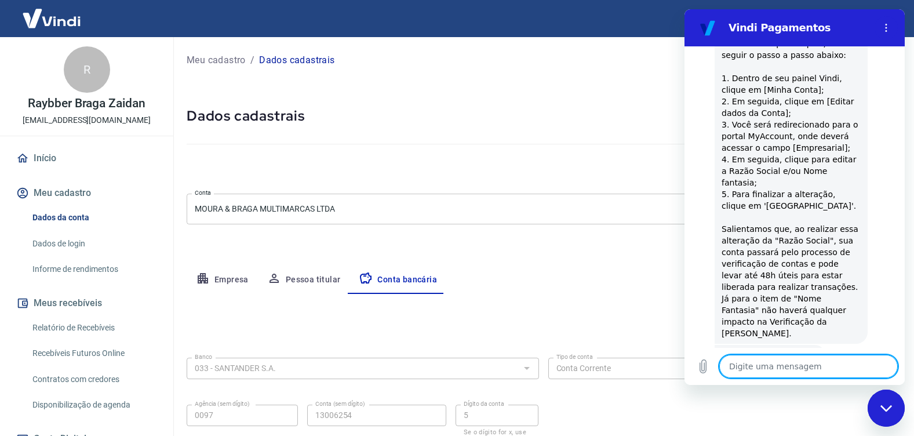
click at [881, 419] on div "Fechar janela de mensagens" at bounding box center [886, 408] width 35 height 35
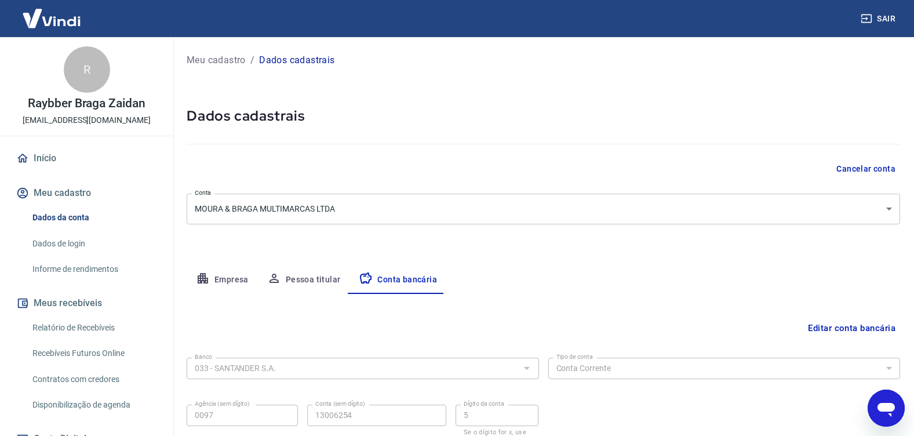
click at [883, 415] on icon "Abrir janela de mensagens" at bounding box center [886, 408] width 21 height 21
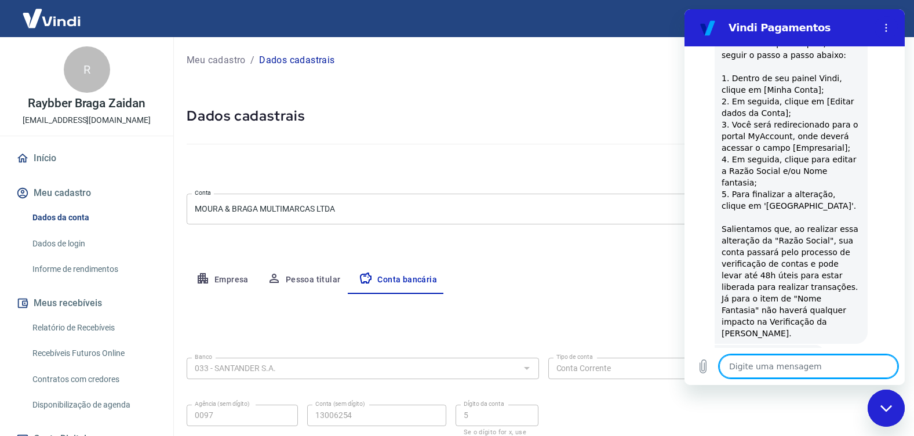
click at [816, 362] on textarea at bounding box center [808, 366] width 179 height 23
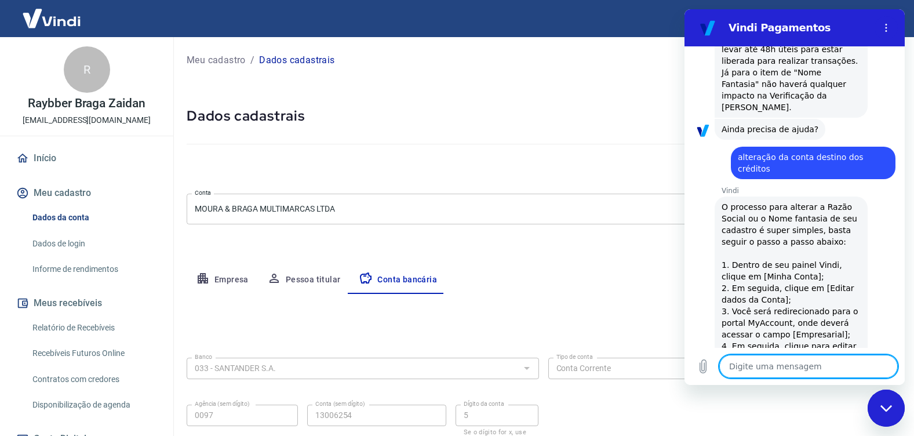
scroll to position [0, 0]
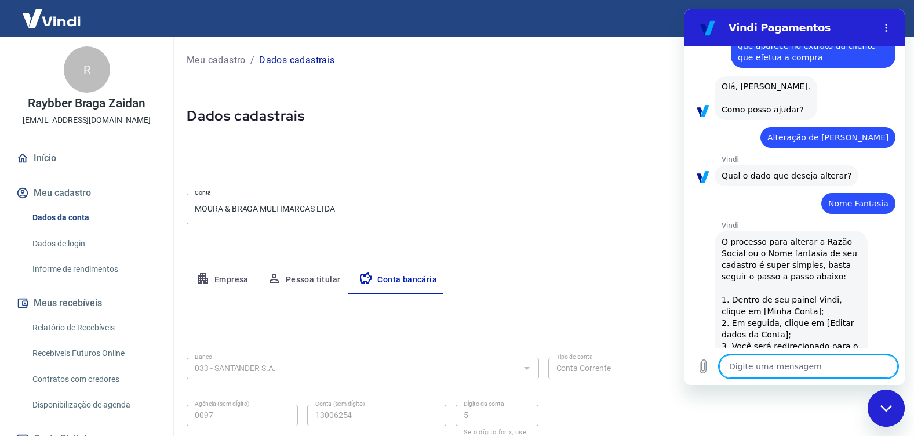
drag, startPoint x: 897, startPoint y: 313, endPoint x: 1605, endPoint y: 118, distance: 734.4
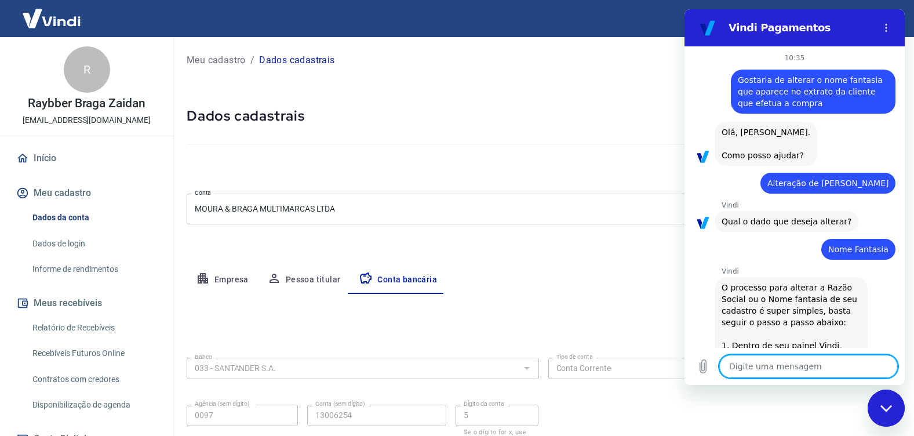
click at [592, 266] on div "Empresa Pessoa titular Conta bancária" at bounding box center [544, 280] width 714 height 28
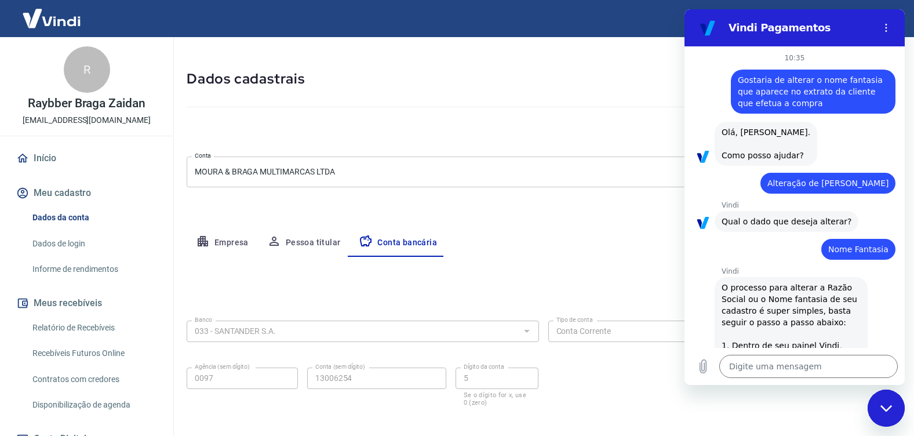
scroll to position [92, 0]
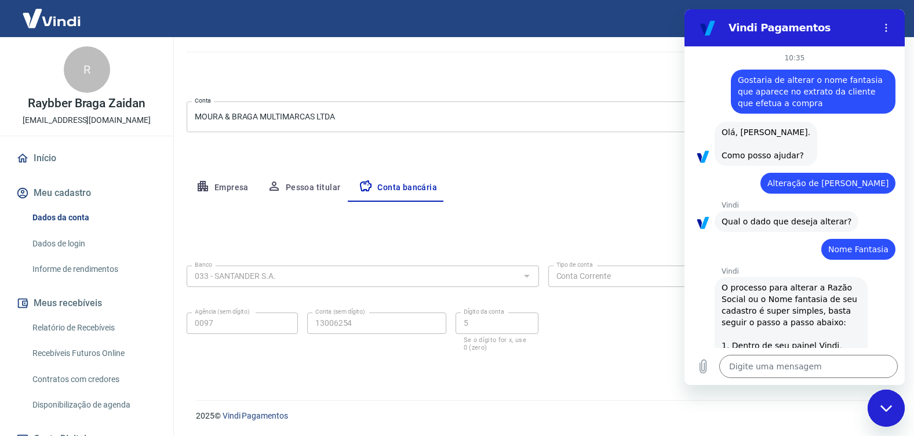
click at [350, 373] on div "Meu cadastro / Dados cadastrais Dados cadastrais Cancelar conta Conta MOURA & B…" at bounding box center [544, 165] width 742 height 441
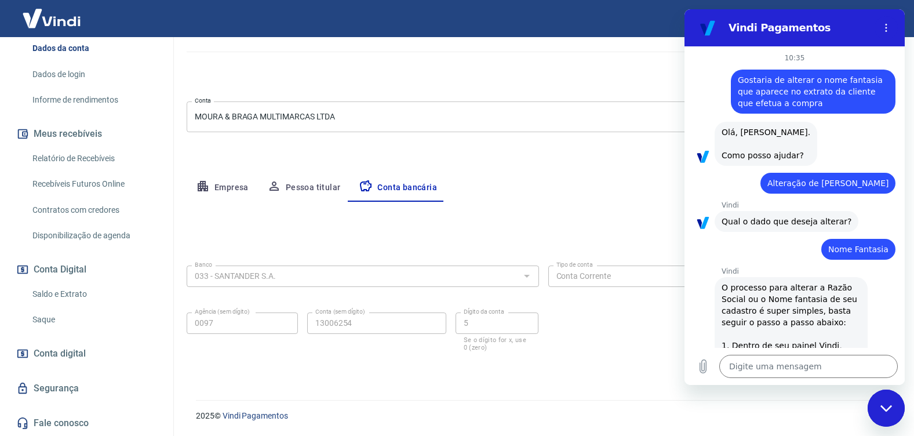
scroll to position [164, 0]
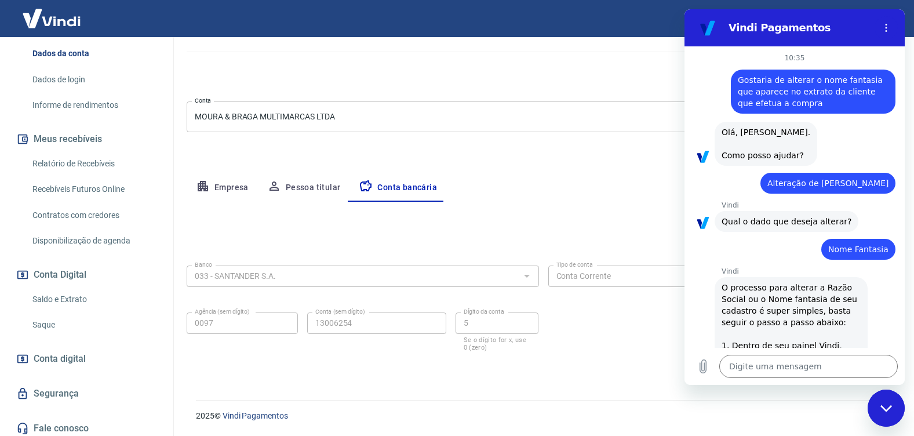
click at [216, 195] on button "Empresa" at bounding box center [222, 188] width 71 height 28
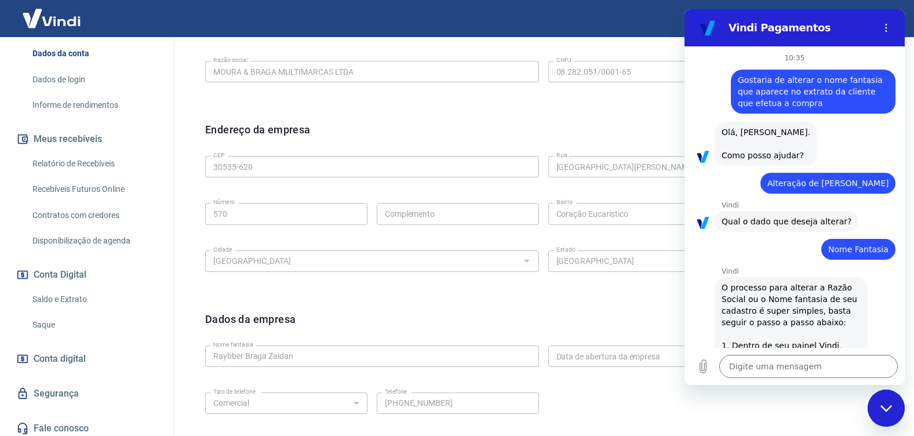
scroll to position [400, 0]
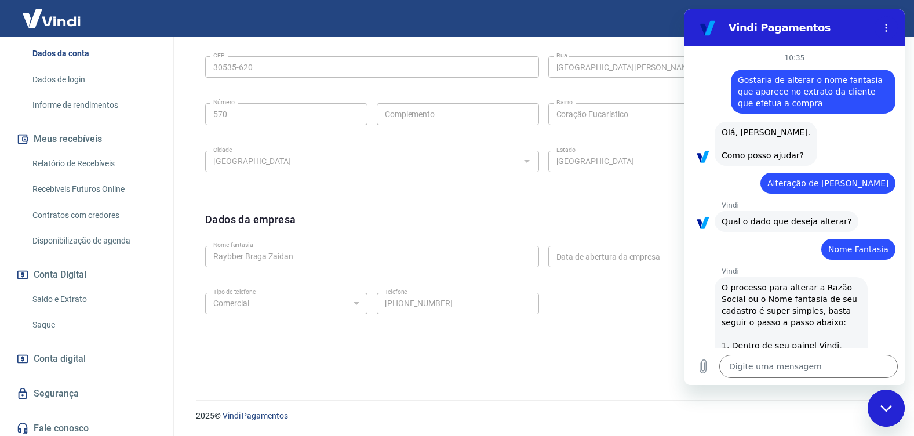
drag, startPoint x: 623, startPoint y: 299, endPoint x: 681, endPoint y: 264, distance: 67.9
click at [641, 288] on div "Tipo de telefone Residencial Comercial Tipo de telefone Telefone (31) 2531-5622…" at bounding box center [543, 311] width 677 height 47
click at [493, 191] on div "Endereço da empresa Editar endereço CEP 30535-620 CEP Rua Rua Dom Joaquim Silvé…" at bounding box center [543, 107] width 695 height 189
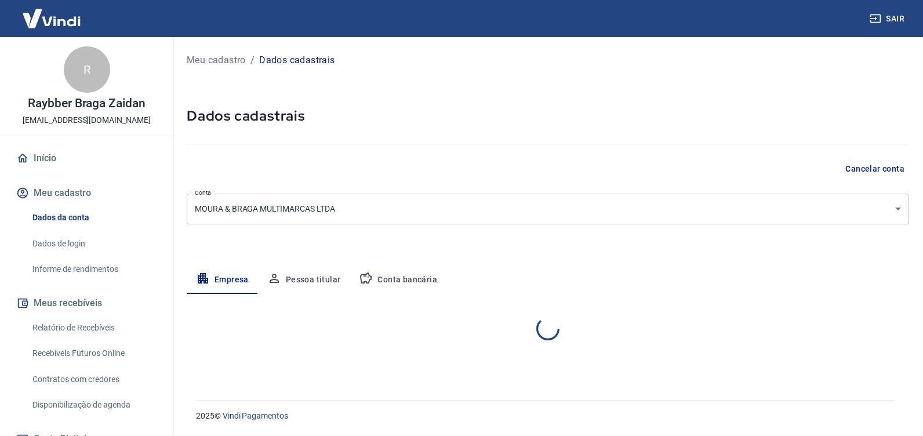
select select "MG"
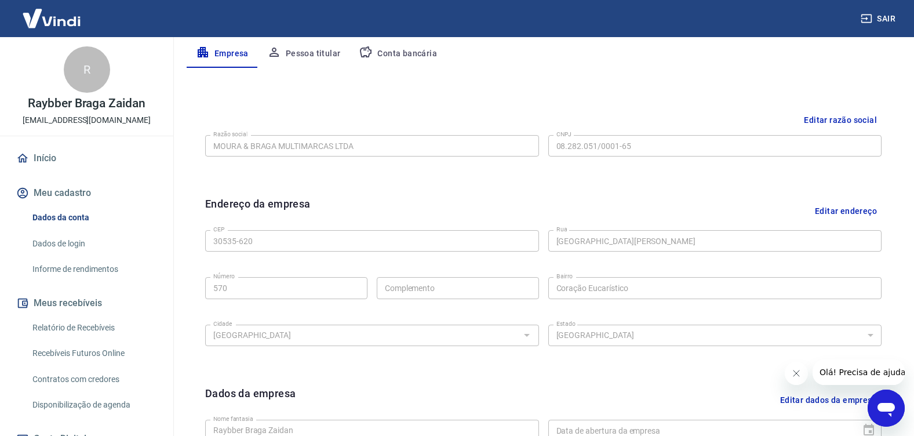
scroll to position [400, 0]
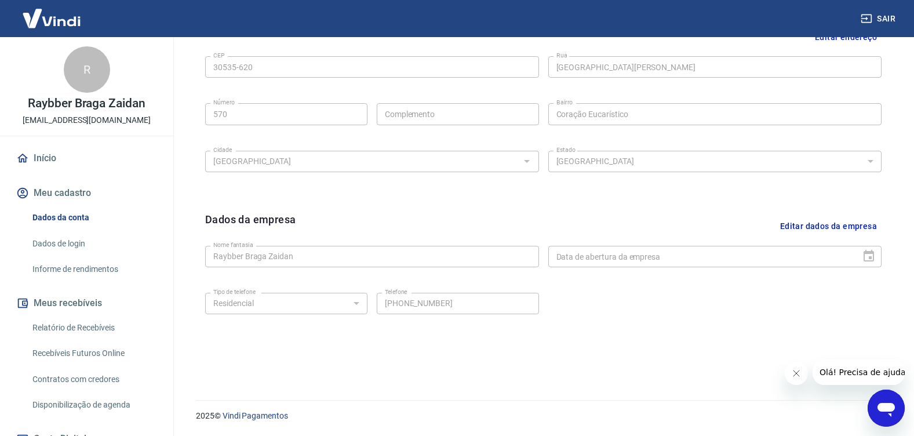
click at [817, 223] on button "Editar dados da empresa" at bounding box center [829, 227] width 106 height 30
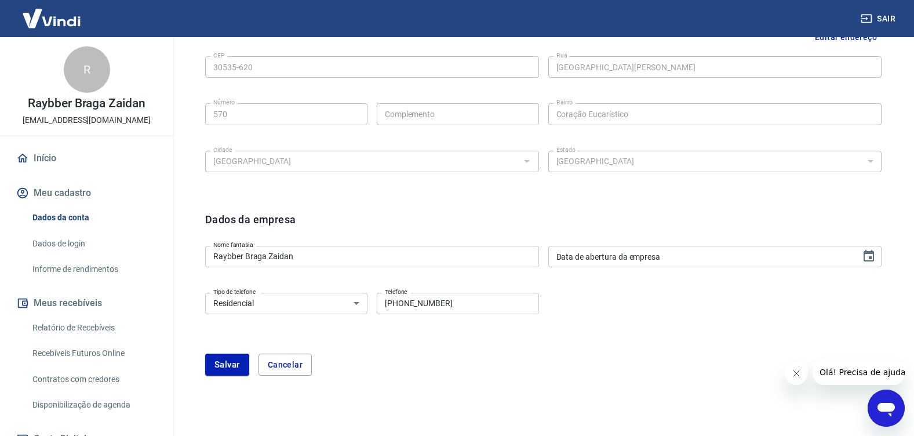
drag, startPoint x: 162, startPoint y: 253, endPoint x: 97, endPoint y: 256, distance: 65.0
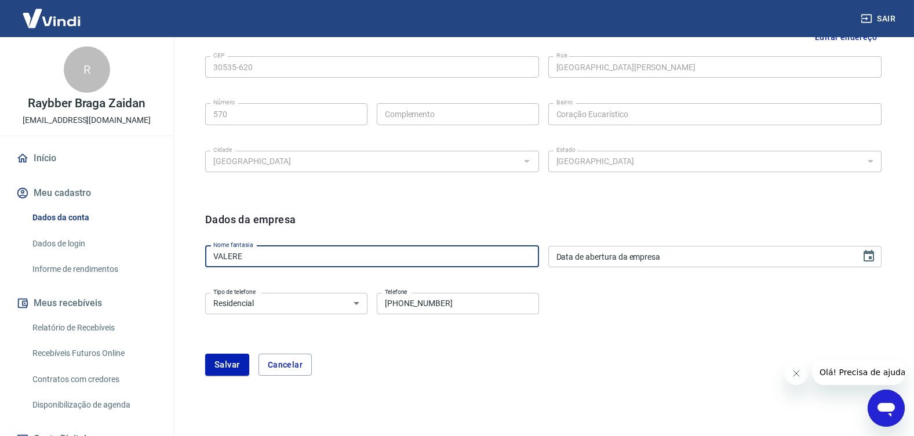
type input "VALERE"
type input "DD/MM/YYYY"
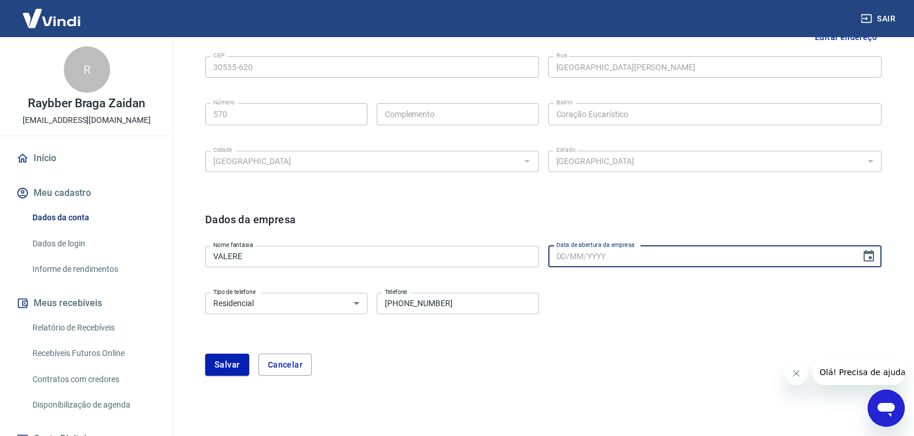
click at [356, 300] on select "Residencial Comercial" at bounding box center [286, 303] width 162 height 21
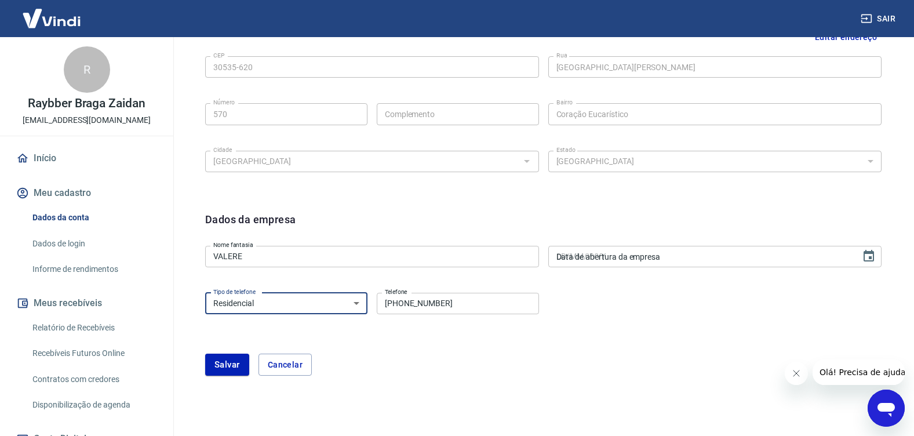
select select "business"
click at [205, 293] on select "Residencial Comercial" at bounding box center [286, 303] width 162 height 21
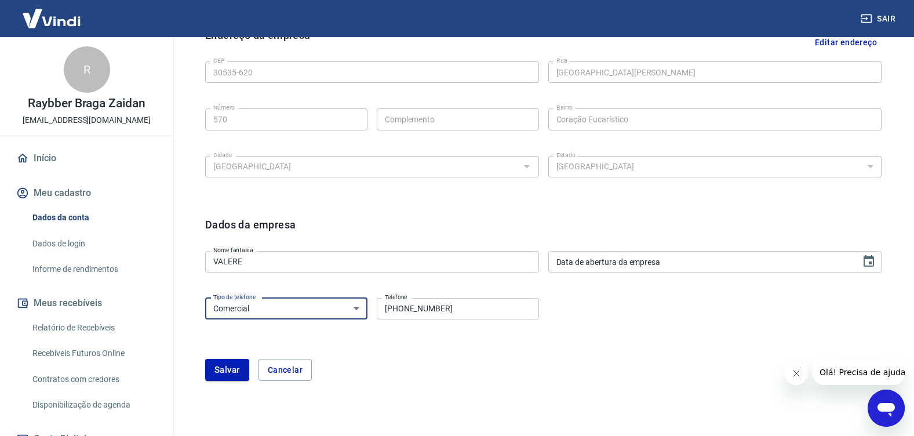
scroll to position [436, 0]
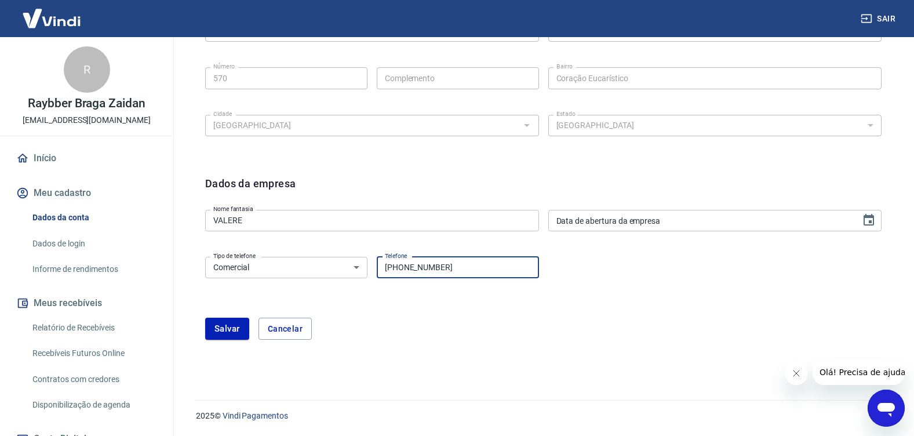
drag, startPoint x: 455, startPoint y: 270, endPoint x: 404, endPoint y: 274, distance: 51.8
click at [404, 274] on input "(31) 98818-3444" at bounding box center [458, 267] width 162 height 21
type input "[PHONE_NUMBER]"
click at [870, 219] on icon "Choose date" at bounding box center [869, 220] width 14 height 14
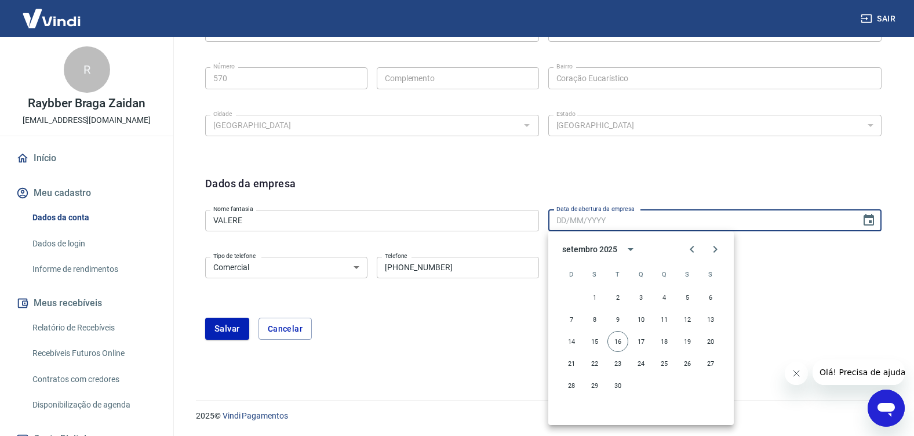
click at [503, 344] on div "Dados da empresa Nome fantasia VALERE Nome fantasia Data de abertura da empresa…" at bounding box center [543, 264] width 695 height 197
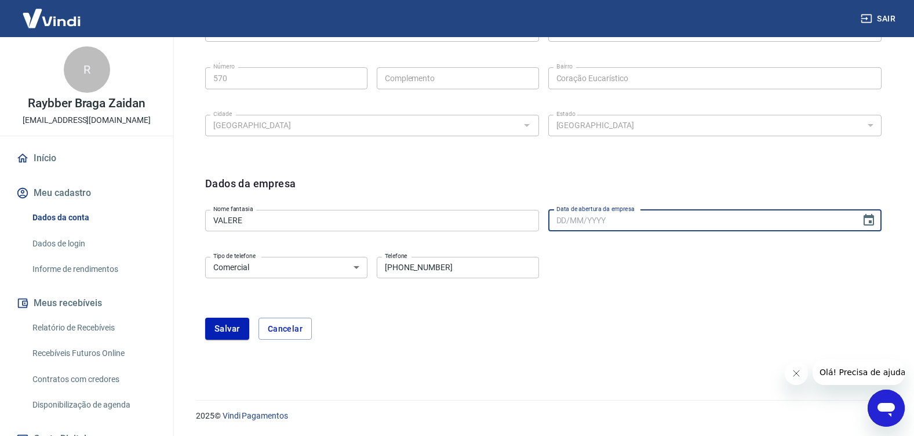
click at [593, 219] on div "Data de abertura da empresa Data de abertura da empresa" at bounding box center [715, 220] width 334 height 21
type input "[DATE]"
click at [661, 357] on div "Dados da empresa Nome fantasia VALERE Nome fantasia Data de abertura da empresa…" at bounding box center [543, 264] width 695 height 197
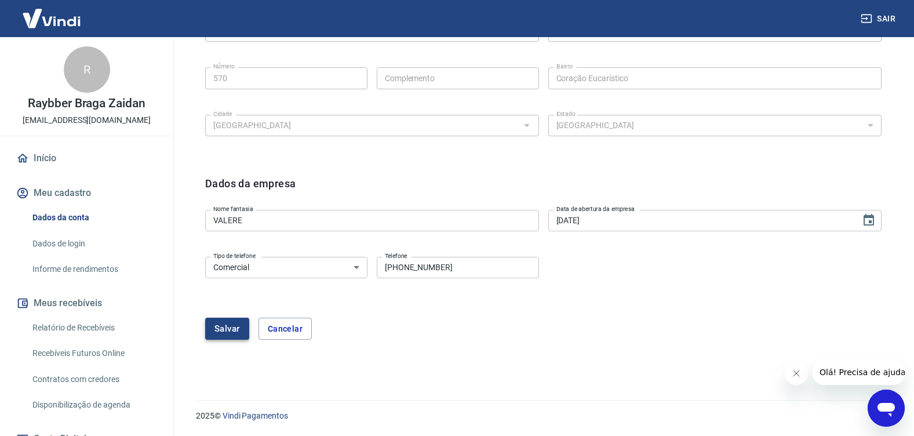
click at [221, 331] on button "Salvar" at bounding box center [227, 329] width 44 height 22
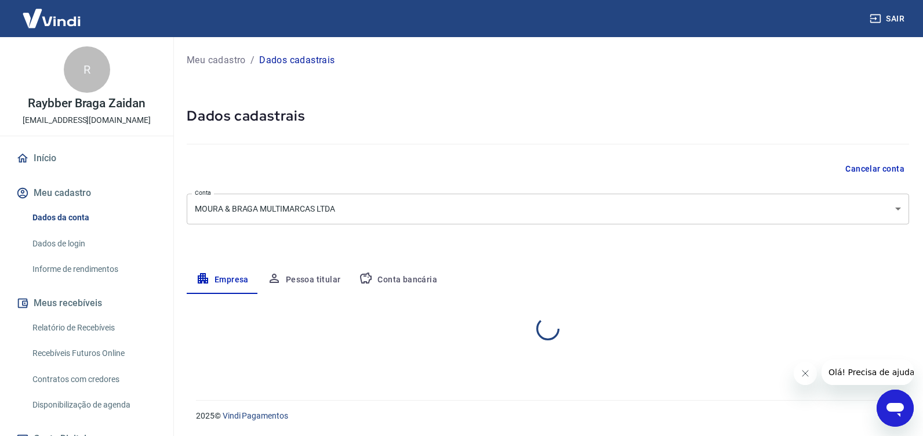
select select "MG"
select select "business"
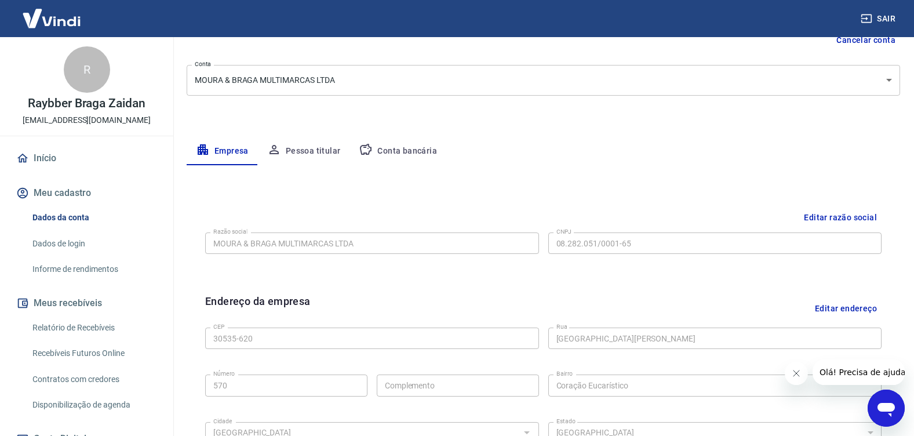
scroll to position [110, 0]
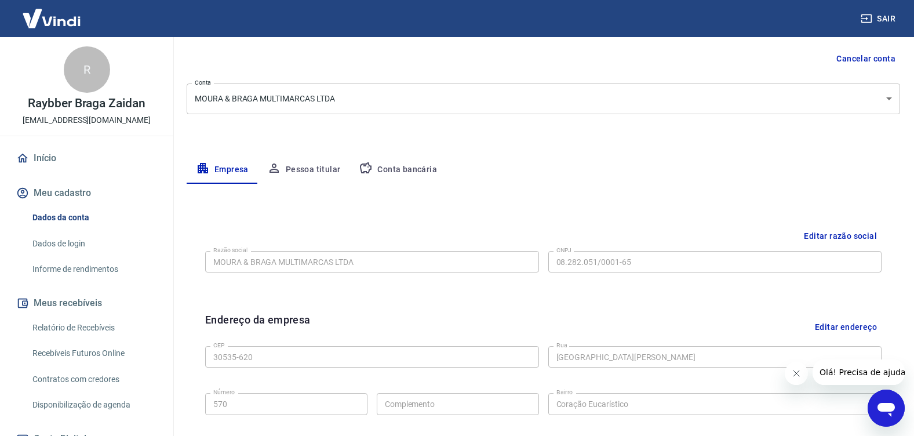
click at [870, 27] on button "Sair" at bounding box center [880, 18] width 42 height 21
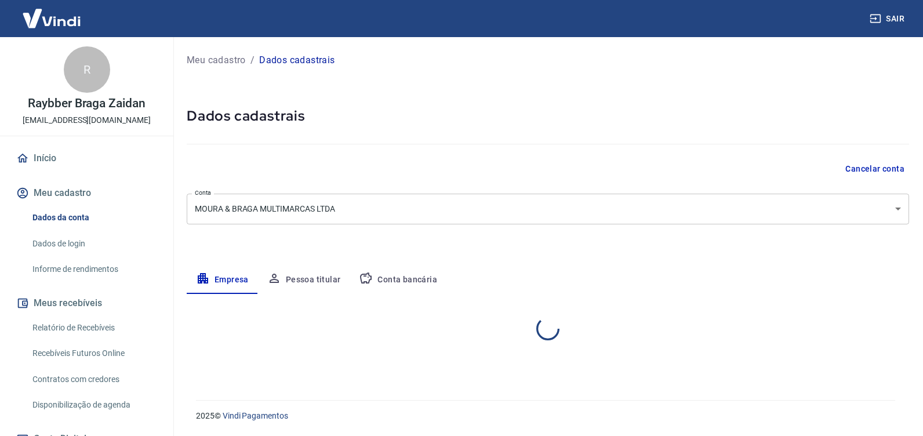
select select "MG"
select select "business"
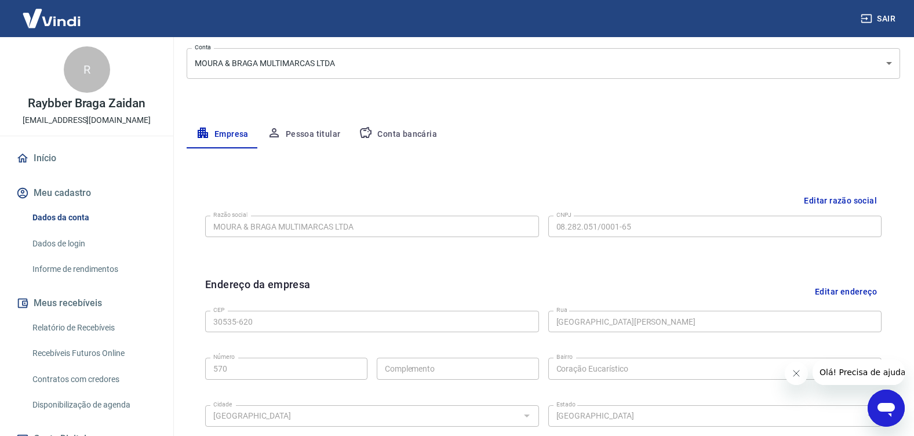
scroll to position [137, 0]
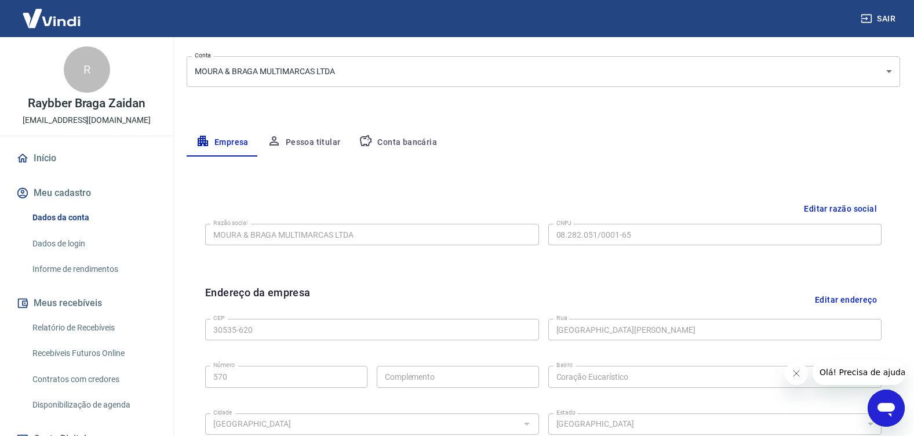
click at [413, 146] on button "Conta bancária" at bounding box center [398, 143] width 97 height 28
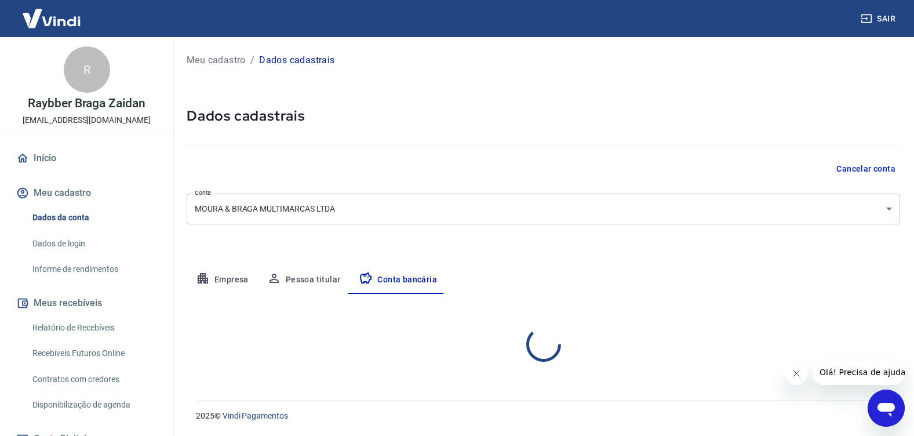
scroll to position [0, 0]
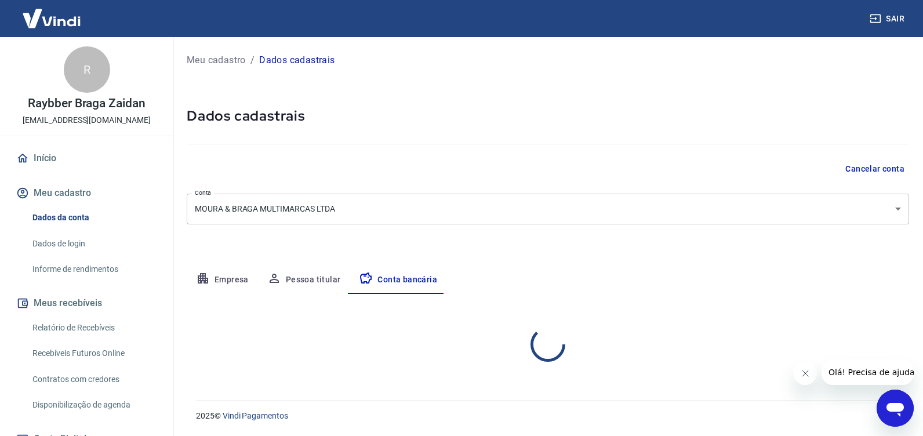
select select "1"
